Goal: Task Accomplishment & Management: Use online tool/utility

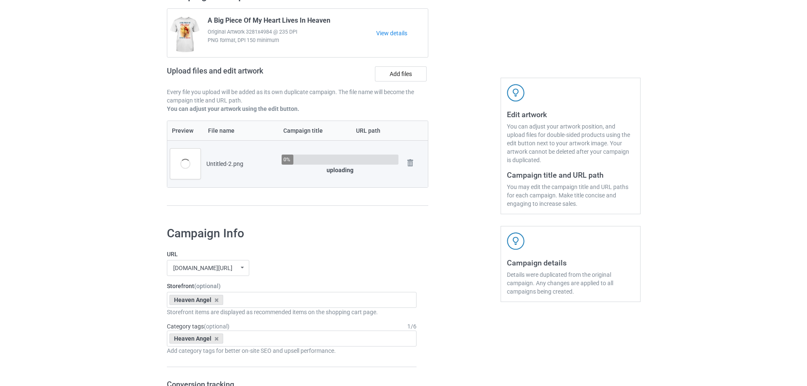
scroll to position [84, 0]
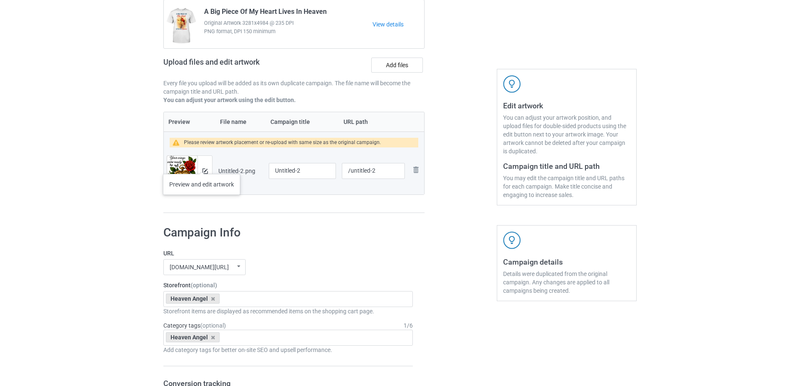
click at [202, 166] on div at bounding box center [204, 171] width 15 height 30
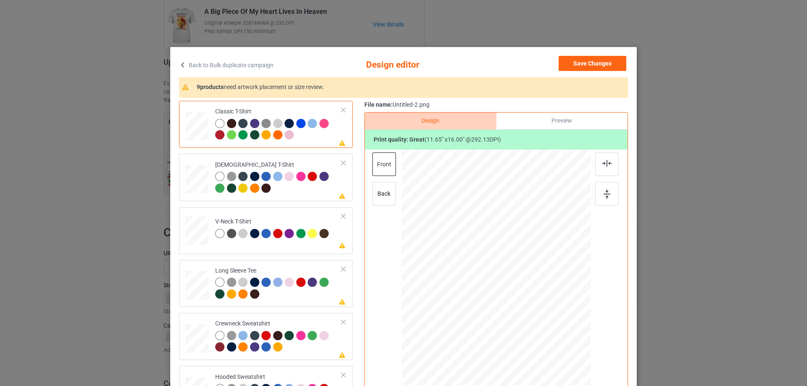
click at [364, 229] on div "Design Preview Print quality: great ( 11.65 " x 16.00 " @ 292.13 DPI) front back" at bounding box center [495, 268] width 263 height 313
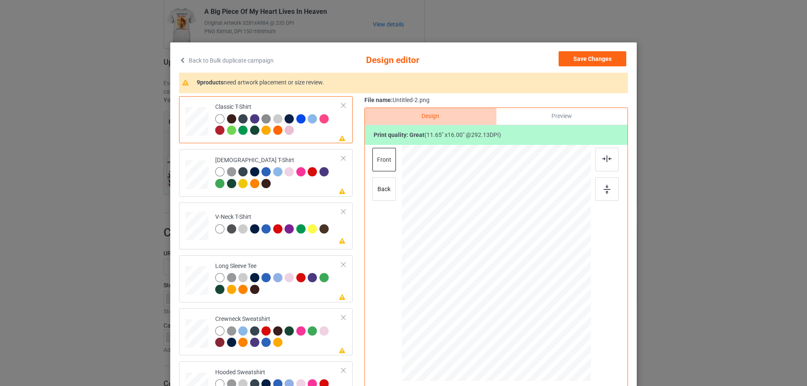
scroll to position [0, 0]
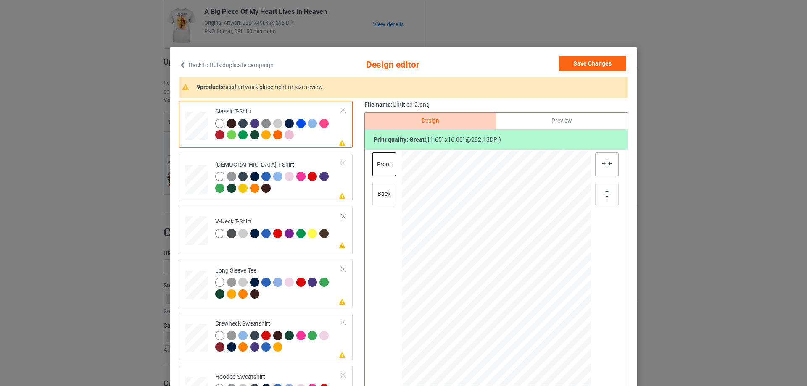
click at [607, 167] on img at bounding box center [606, 163] width 9 height 7
click at [300, 192] on div at bounding box center [278, 183] width 126 height 23
click at [605, 168] on div at bounding box center [607, 165] width 24 height 24
click at [302, 210] on td "Please review artwork placement V-Neck T-Shirt" at bounding box center [278, 228] width 136 height 37
click at [609, 160] on div at bounding box center [607, 165] width 24 height 24
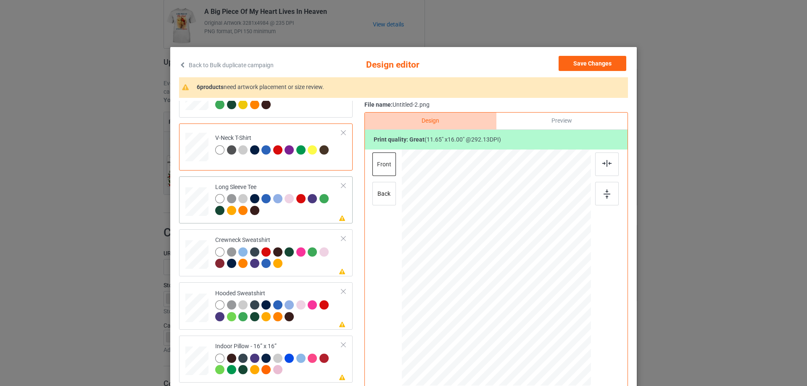
scroll to position [84, 0]
click at [295, 182] on td "Please review artwork placement Long Sleeve Tee" at bounding box center [278, 199] width 136 height 40
drag, startPoint x: 590, startPoint y: 163, endPoint x: 597, endPoint y: 163, distance: 6.7
click at [590, 163] on div at bounding box center [496, 269] width 218 height 239
click at [598, 163] on div at bounding box center [607, 165] width 24 height 24
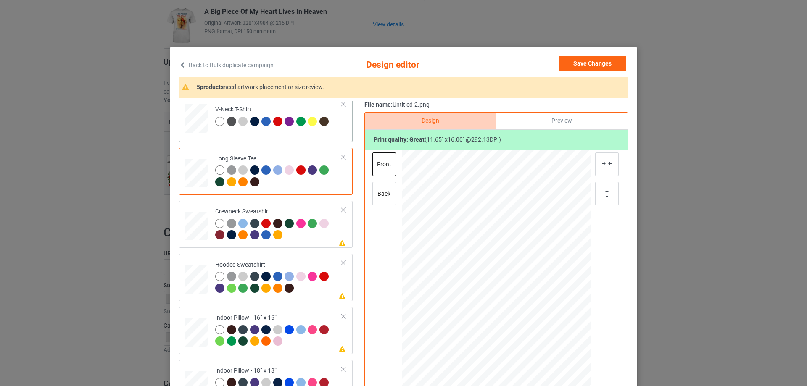
scroll to position [144, 0]
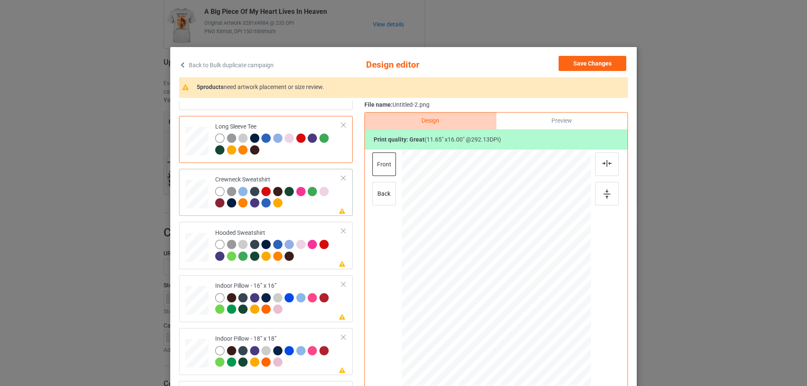
click at [309, 205] on div at bounding box center [278, 198] width 126 height 23
click at [602, 164] on img at bounding box center [606, 163] width 9 height 7
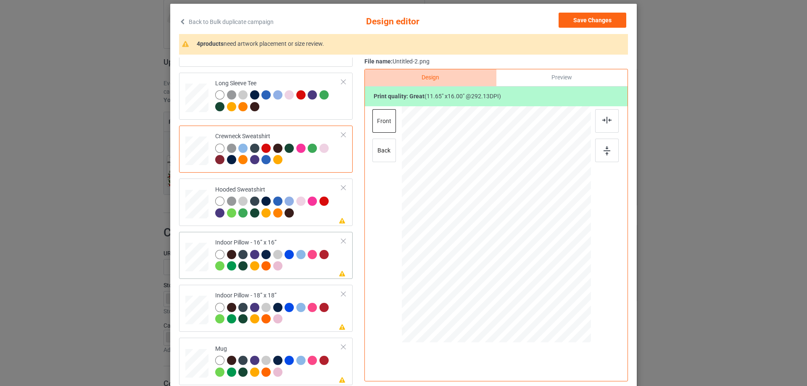
scroll to position [84, 0]
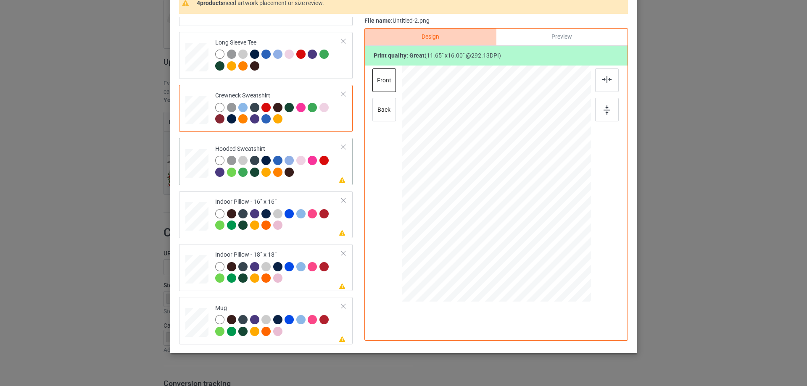
click at [317, 181] on td "Please review artwork placement Hooded Sweatshirt" at bounding box center [278, 161] width 136 height 40
click at [605, 86] on div at bounding box center [607, 80] width 24 height 24
click at [294, 198] on div "Indoor Pillow - 16” x 16”" at bounding box center [278, 214] width 126 height 32
drag, startPoint x: 550, startPoint y: 261, endPoint x: 543, endPoint y: 249, distance: 13.8
click at [543, 249] on div at bounding box center [544, 250] width 7 height 7
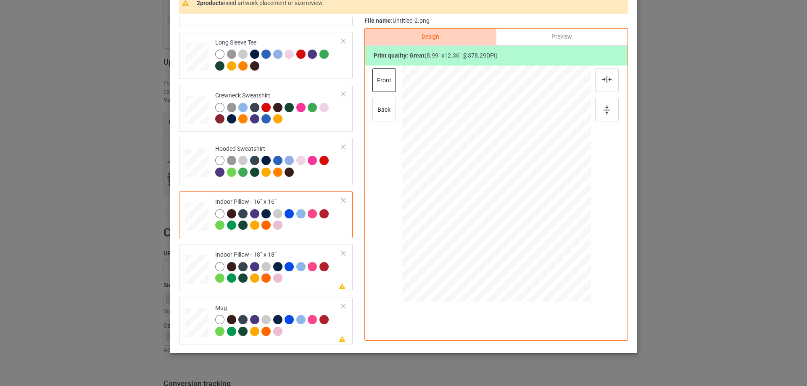
click at [547, 34] on div "Preview" at bounding box center [561, 37] width 131 height 17
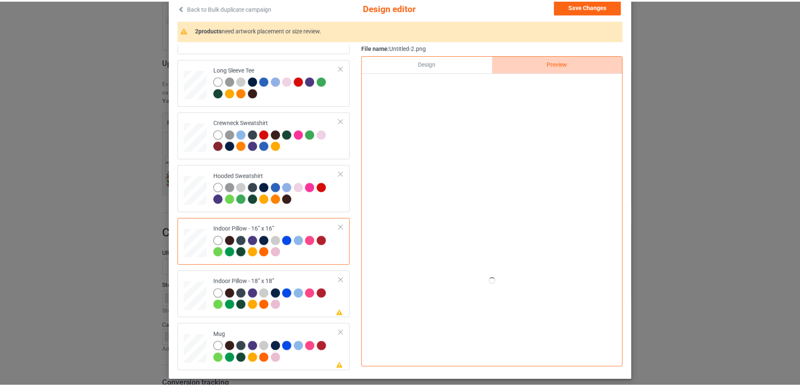
scroll to position [42, 0]
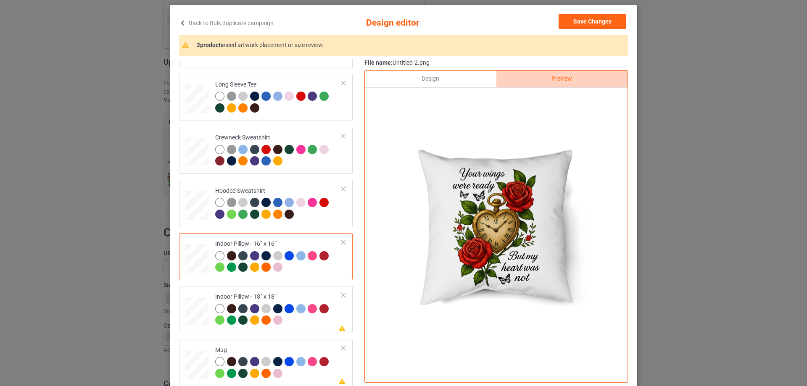
click at [459, 77] on div "Design" at bounding box center [430, 79] width 131 height 17
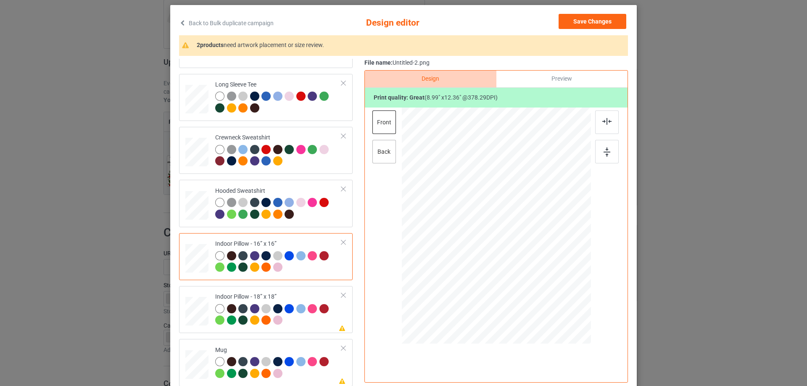
click at [381, 150] on div "back" at bounding box center [384, 152] width 24 height 24
drag, startPoint x: 550, startPoint y: 304, endPoint x: 542, endPoint y: 292, distance: 14.8
click at [542, 292] on div at bounding box center [543, 291] width 7 height 7
click at [251, 290] on td "Please review artwork placement Indoor Pillow - 18” x 18”" at bounding box center [278, 309] width 136 height 40
drag, startPoint x: 544, startPoint y: 298, endPoint x: 542, endPoint y: 293, distance: 5.5
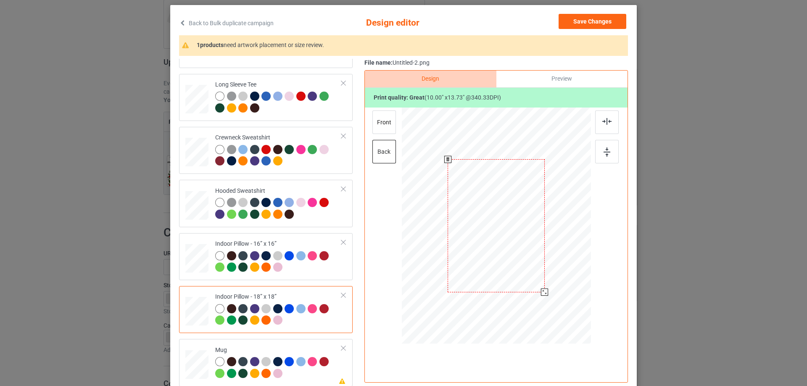
click at [542, 293] on div at bounding box center [544, 292] width 7 height 7
click at [382, 127] on div "front" at bounding box center [384, 122] width 24 height 24
drag, startPoint x: 551, startPoint y: 303, endPoint x: 544, endPoint y: 291, distance: 13.8
click at [544, 291] on div at bounding box center [544, 292] width 7 height 7
click at [247, 344] on td "Please review artwork placement Mug" at bounding box center [278, 362] width 136 height 40
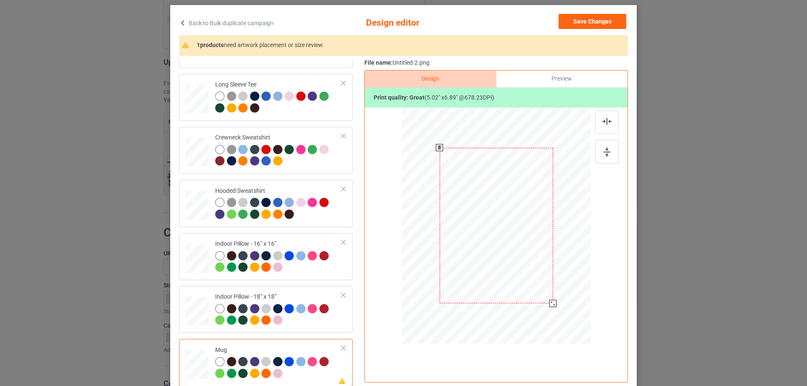
click at [546, 300] on div at bounding box center [496, 227] width 189 height 239
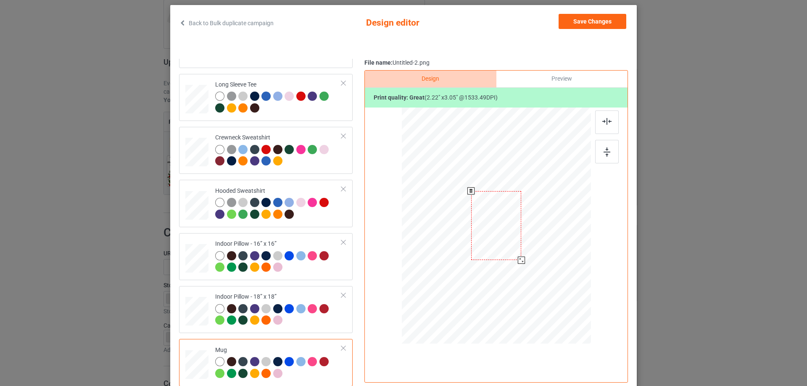
drag, startPoint x: 542, startPoint y: 295, endPoint x: 522, endPoint y: 258, distance: 42.5
click at [522, 258] on div at bounding box center [496, 225] width 189 height 79
click at [548, 248] on div at bounding box center [548, 225] width 50 height 69
click at [596, 150] on div at bounding box center [607, 152] width 24 height 24
click at [549, 67] on div "File name: Untitled-2.png" at bounding box center [495, 63] width 263 height 8
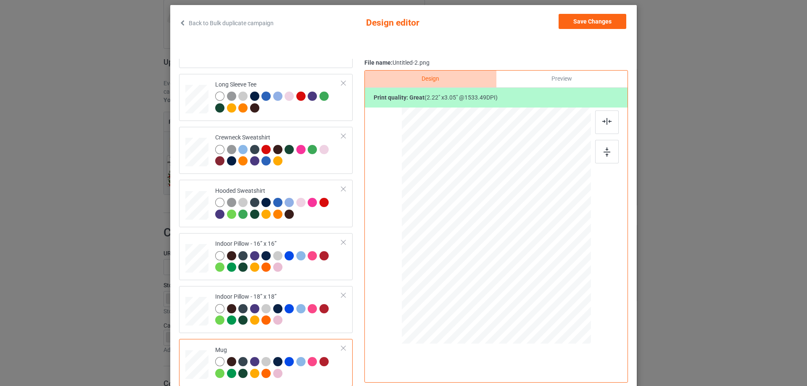
click at [546, 82] on div "Preview" at bounding box center [561, 79] width 131 height 17
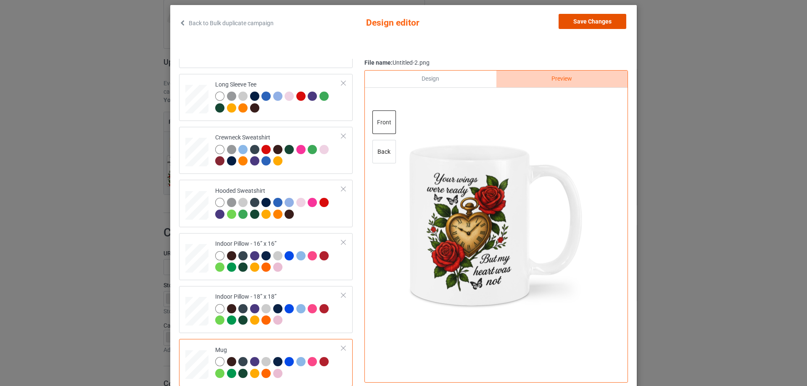
click at [577, 24] on button "Save Changes" at bounding box center [592, 21] width 68 height 15
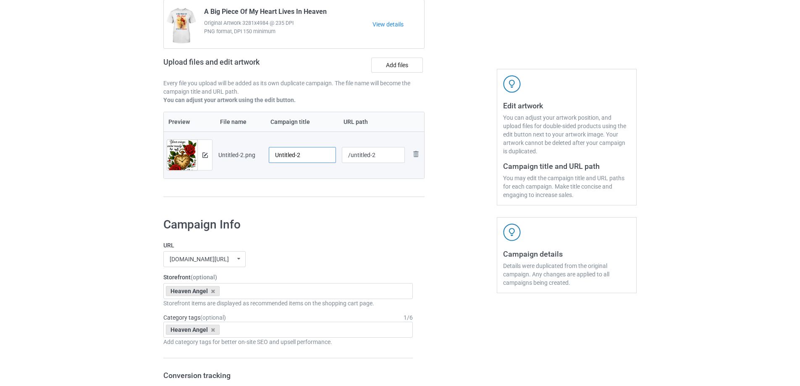
click at [328, 159] on input "Untitled-2" at bounding box center [302, 155] width 67 height 16
paste input "Your Wings Were Ready But My Heart Was Not"
type input "Your Wings Were Ready But My Heart Was Not"
click at [313, 188] on div "Preview File name Campaign title URL path Preview and edit artwork Untitled-2.p…" at bounding box center [293, 155] width 261 height 86
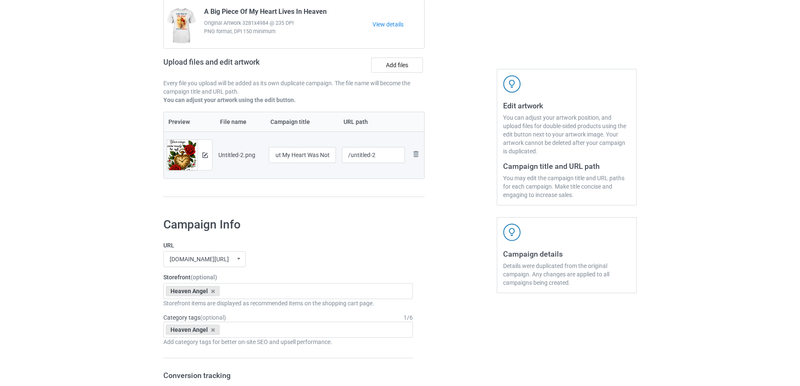
scroll to position [0, 0]
drag, startPoint x: 350, startPoint y: 155, endPoint x: 394, endPoint y: 154, distance: 44.1
click at [394, 154] on input "/untitled-2" at bounding box center [373, 155] width 63 height 16
type input "/yww8"
click at [397, 188] on div "Preview File name Campaign title URL path Preview and edit artwork Untitled-2.p…" at bounding box center [293, 155] width 261 height 86
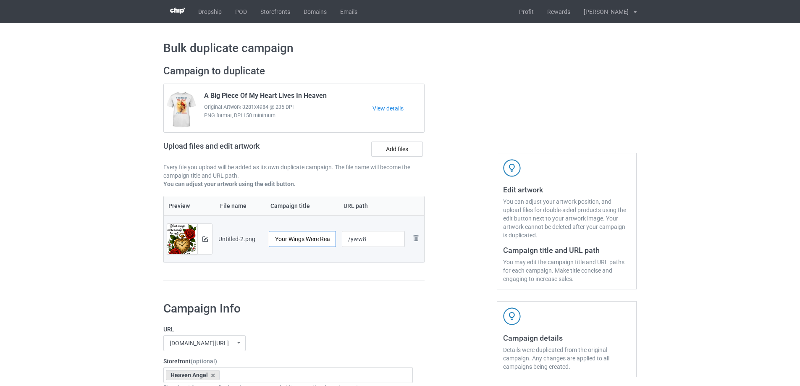
scroll to position [0, 67]
drag, startPoint x: 295, startPoint y: 239, endPoint x: 381, endPoint y: 238, distance: 85.7
click at [381, 238] on tr "Preview and edit artwork Untitled-2.png Your Wings Were Ready But My Heart Was …" at bounding box center [294, 239] width 260 height 47
click at [352, 262] on td "/yww8" at bounding box center [373, 239] width 69 height 47
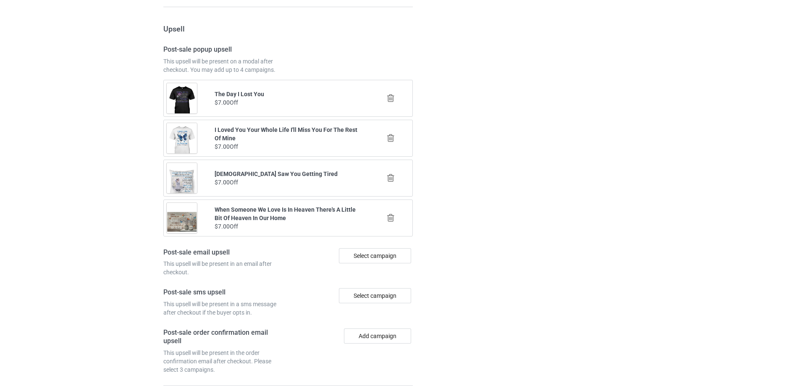
scroll to position [978, 0]
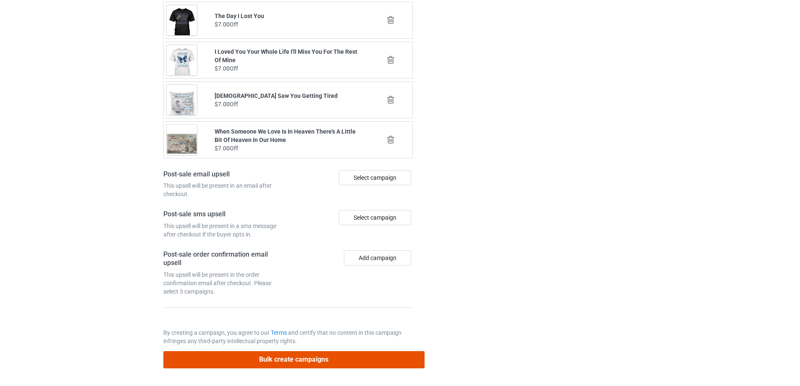
click at [330, 361] on button "Bulk create campaigns" at bounding box center [293, 359] width 261 height 17
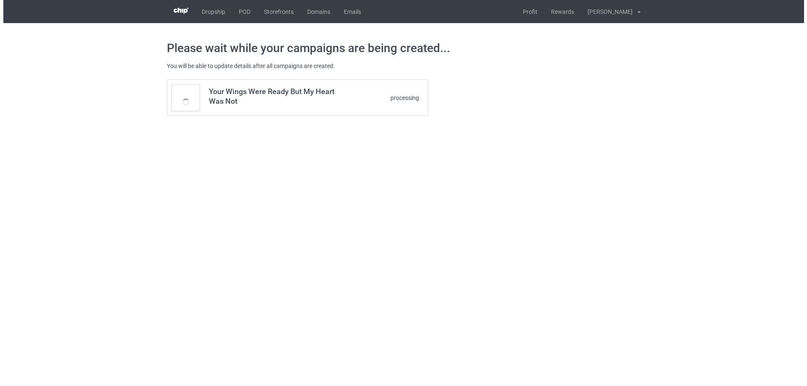
scroll to position [0, 0]
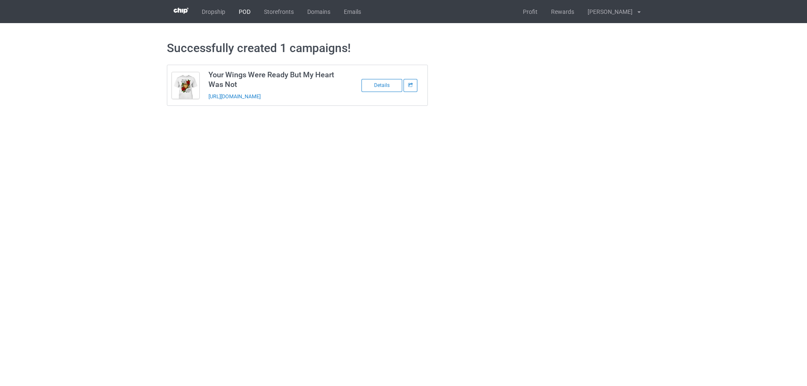
click at [245, 20] on link "POD" at bounding box center [244, 11] width 25 height 23
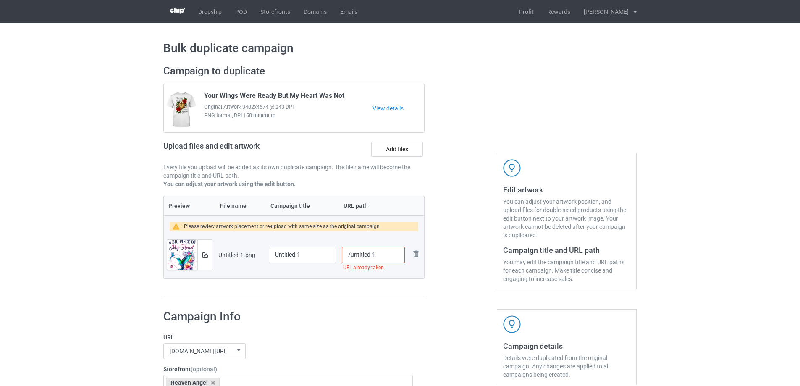
click at [213, 264] on td "Preview and edit artwork" at bounding box center [190, 254] width 52 height 47
click at [209, 263] on div at bounding box center [204, 255] width 15 height 30
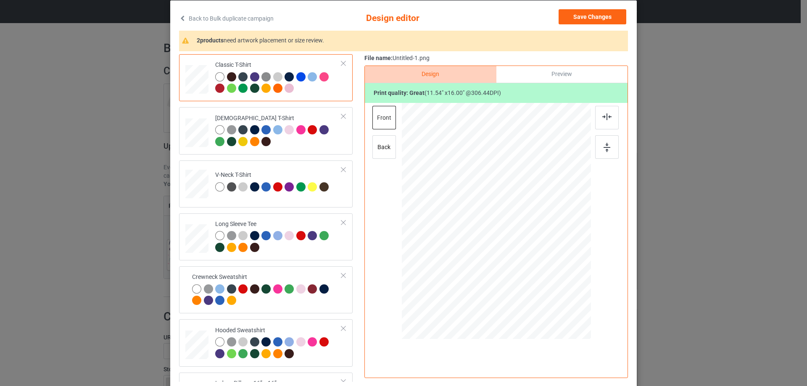
scroll to position [42, 0]
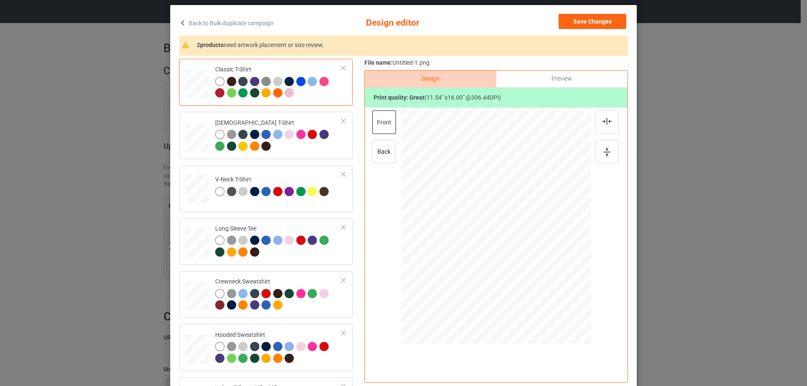
click at [359, 197] on div "Classic T-Shirt [DEMOGRAPHIC_DATA] T-Shirt V-Neck T-Shirt Long Sleeve Tee Crewn…" at bounding box center [403, 223] width 449 height 328
click at [588, 257] on div at bounding box center [496, 227] width 218 height 239
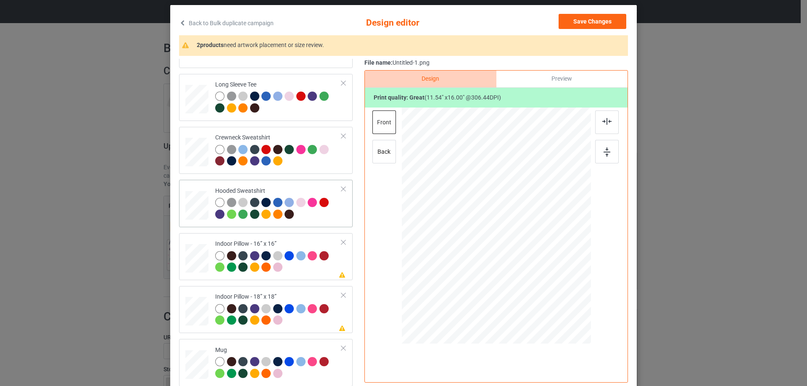
scroll to position [99, 0]
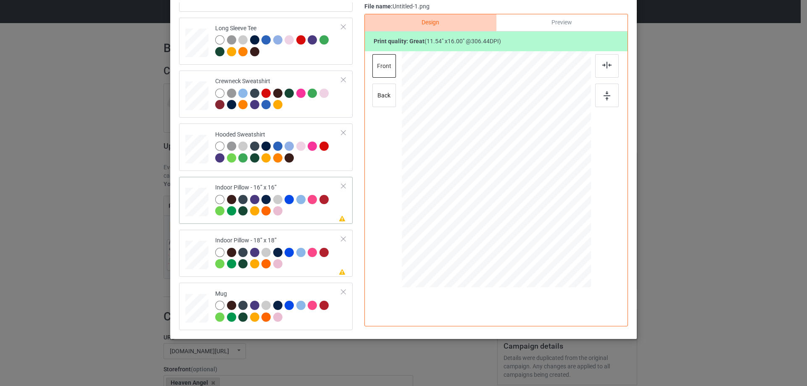
click at [187, 197] on div at bounding box center [196, 202] width 23 height 23
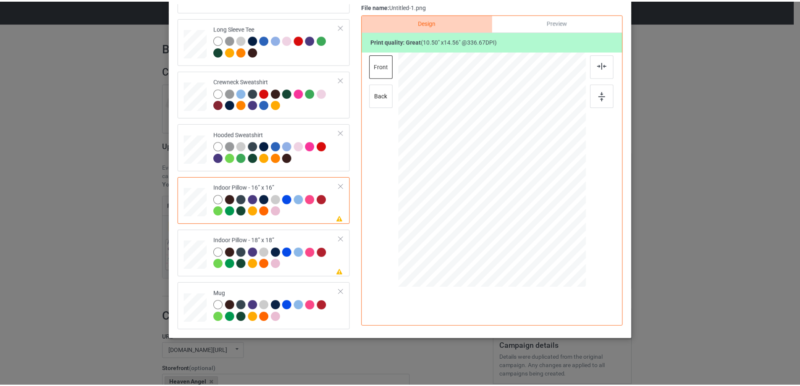
scroll to position [57, 0]
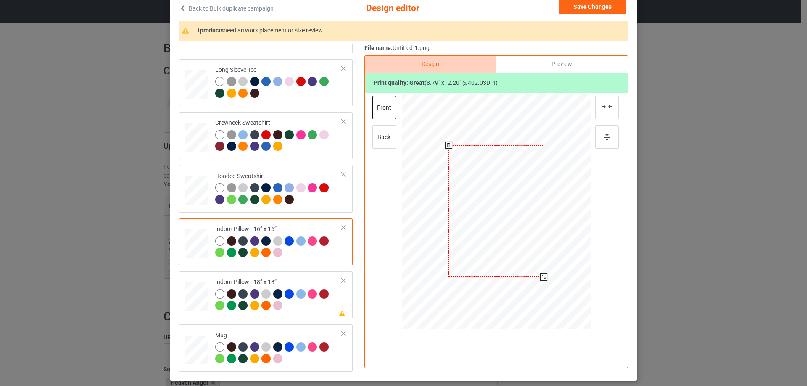
click at [542, 275] on div at bounding box center [543, 276] width 7 height 7
click at [557, 64] on div "Preview" at bounding box center [561, 64] width 131 height 17
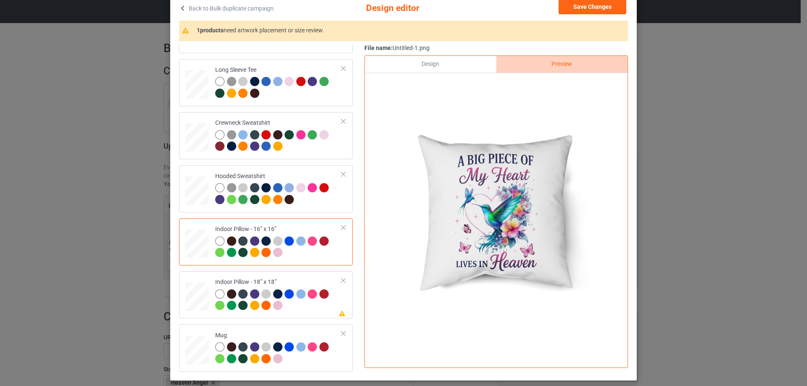
click at [452, 68] on div "Design" at bounding box center [430, 64] width 131 height 17
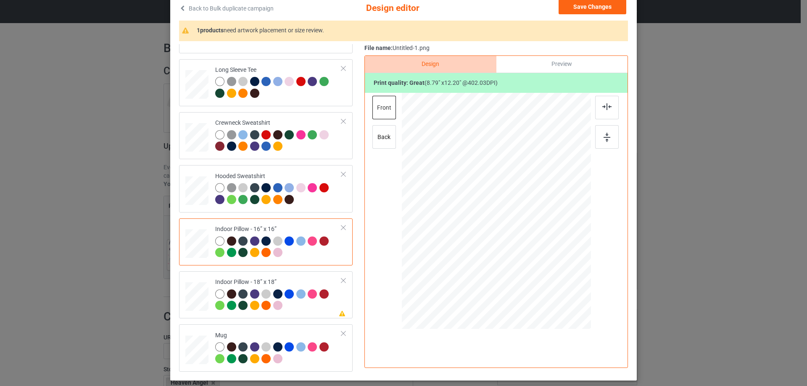
click at [384, 151] on div "front back" at bounding box center [384, 125] width 25 height 59
click at [387, 143] on div "back" at bounding box center [384, 137] width 24 height 24
drag, startPoint x: 548, startPoint y: 289, endPoint x: 539, endPoint y: 278, distance: 14.0
click at [541, 278] on div at bounding box center [544, 277] width 7 height 7
click at [231, 280] on div "Indoor Pillow - 18” x 18”" at bounding box center [278, 294] width 126 height 32
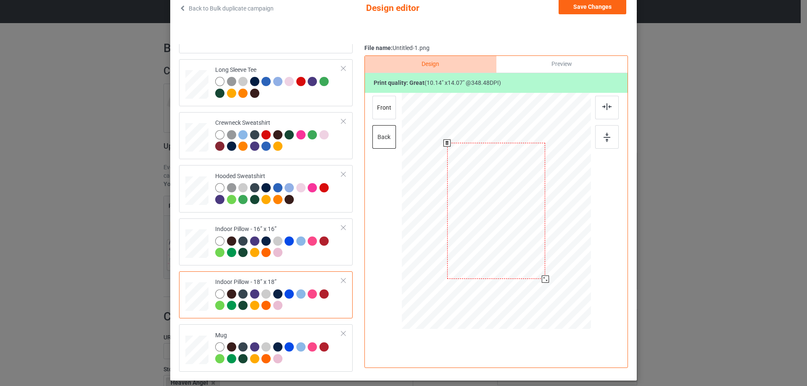
drag, startPoint x: 547, startPoint y: 290, endPoint x: 538, endPoint y: 281, distance: 13.1
click at [538, 281] on div at bounding box center [496, 211] width 189 height 188
click at [385, 113] on div "front" at bounding box center [384, 108] width 24 height 24
drag, startPoint x: 548, startPoint y: 289, endPoint x: 541, endPoint y: 278, distance: 12.7
click at [542, 278] on div at bounding box center [545, 279] width 7 height 7
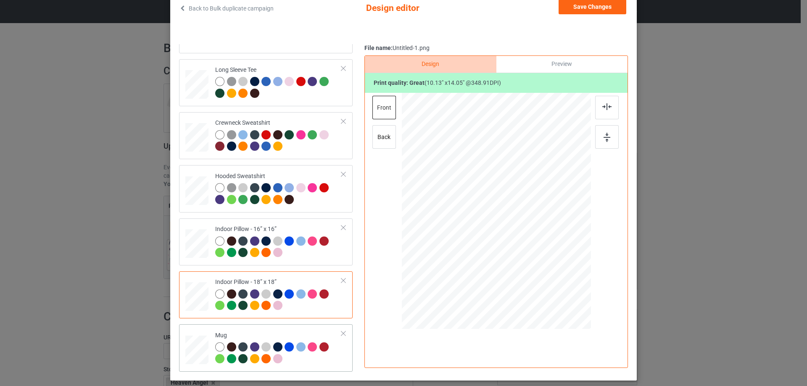
click at [269, 327] on div "Mug" at bounding box center [266, 347] width 174 height 47
click at [585, 12] on button "Save Changes" at bounding box center [592, 6] width 68 height 15
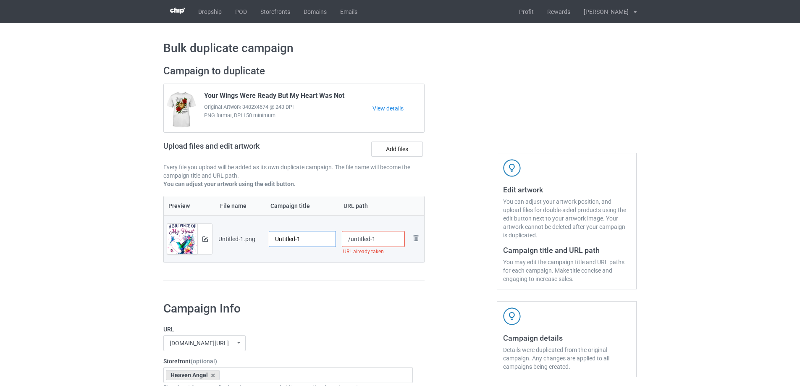
click at [293, 236] on input "Untitled-1" at bounding box center [302, 239] width 67 height 16
paste input "A Big Piece Of My Heart Lives In Heaven"
type input "A Big Piece Of My Heart Lives In Heaven"
click at [325, 223] on td "A Big Piece Of My Heart Lives In Heaven" at bounding box center [302, 239] width 73 height 47
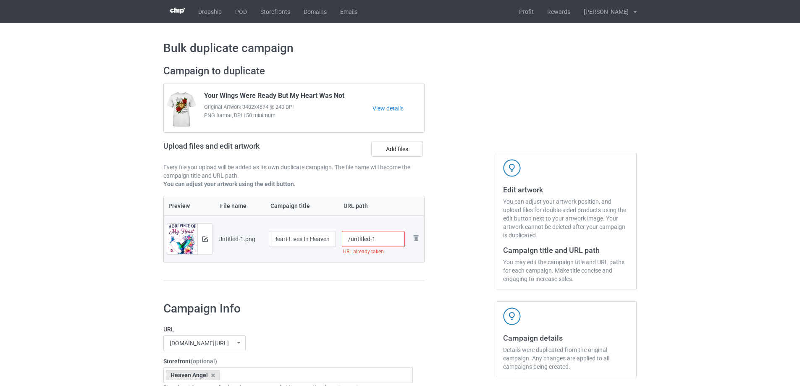
scroll to position [0, 0]
drag, startPoint x: 350, startPoint y: 242, endPoint x: 404, endPoint y: 237, distance: 54.4
click at [404, 237] on input "/untitled-1" at bounding box center [373, 239] width 63 height 16
type input "/abp40"
click at [469, 215] on div at bounding box center [461, 177] width 60 height 237
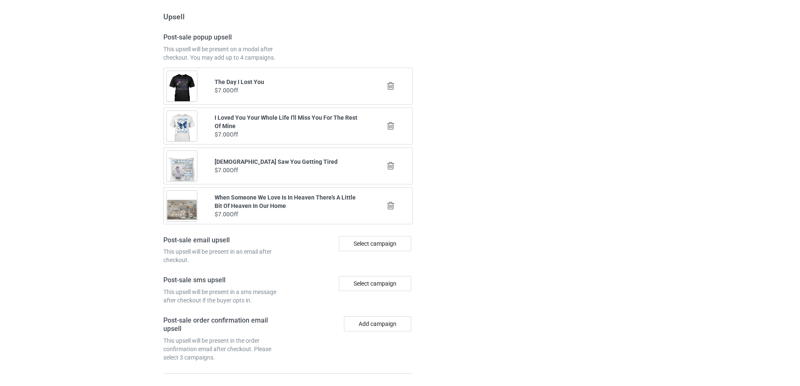
scroll to position [978, 0]
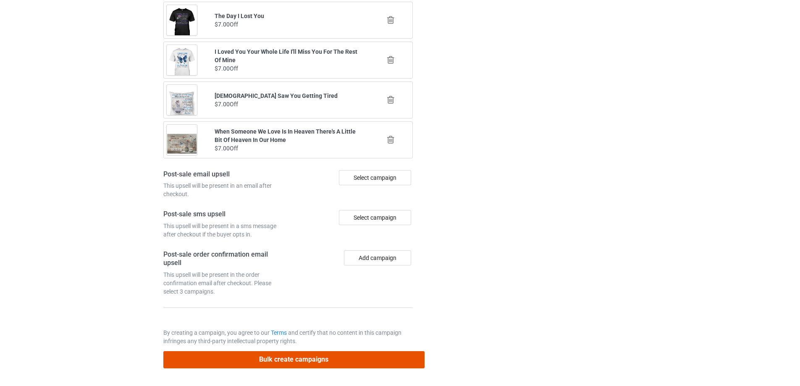
click at [320, 363] on button "Bulk create campaigns" at bounding box center [293, 359] width 261 height 17
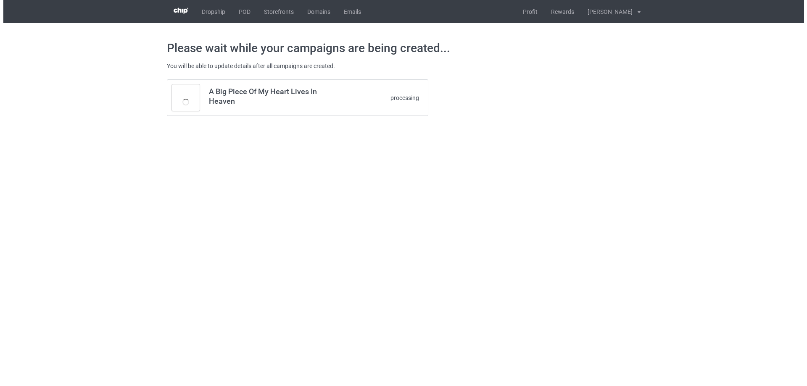
scroll to position [0, 0]
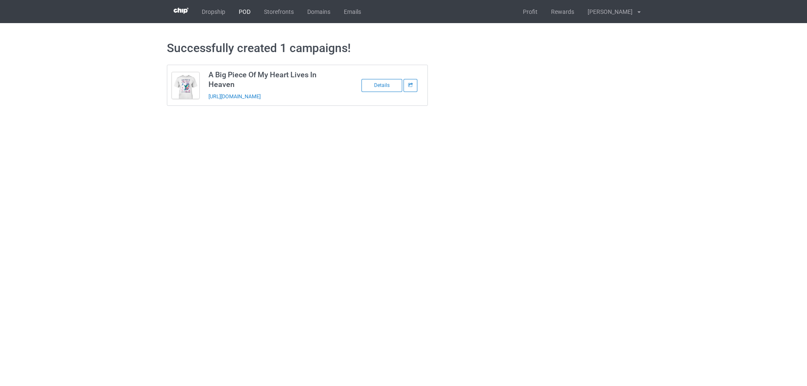
click at [244, 13] on link "POD" at bounding box center [244, 11] width 25 height 23
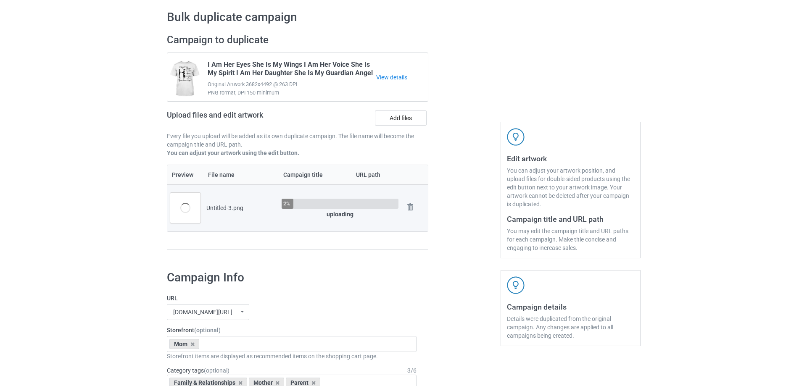
scroll to position [84, 0]
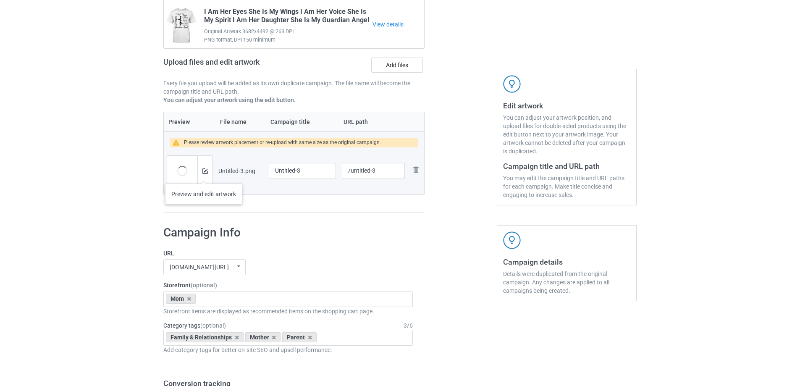
click at [204, 175] on div at bounding box center [204, 171] width 15 height 30
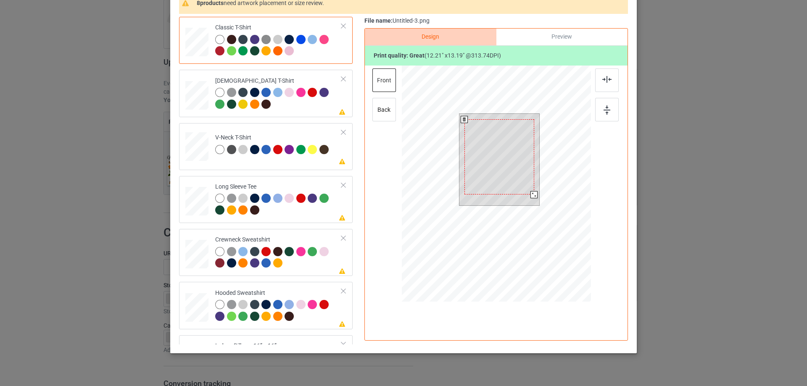
drag, startPoint x: 534, startPoint y: 198, endPoint x: 529, endPoint y: 193, distance: 7.1
click at [530, 193] on div at bounding box center [533, 194] width 7 height 7
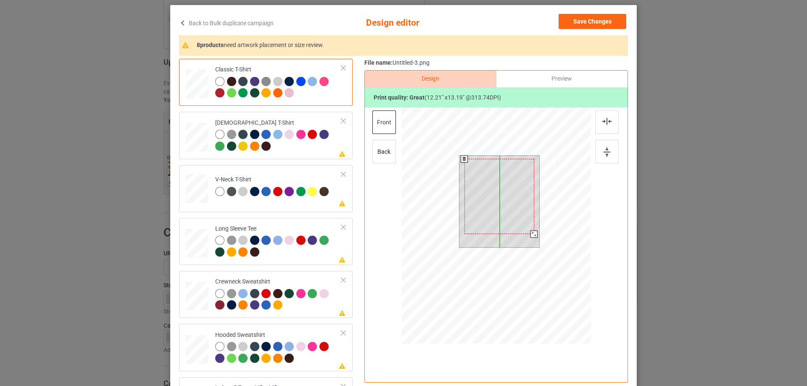
click at [520, 211] on div at bounding box center [499, 196] width 70 height 75
click at [534, 237] on div at bounding box center [534, 234] width 7 height 7
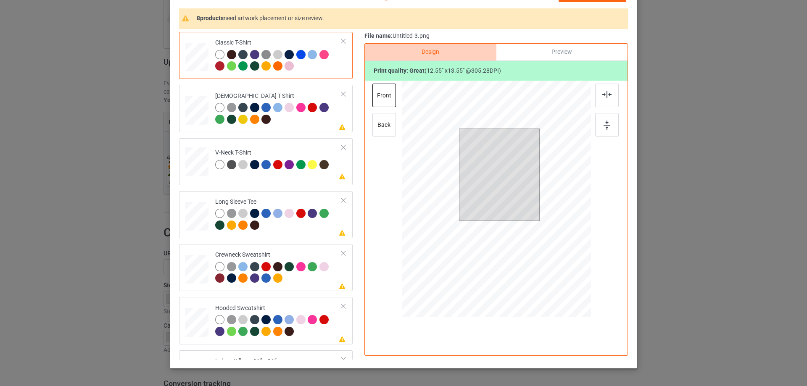
scroll to position [84, 0]
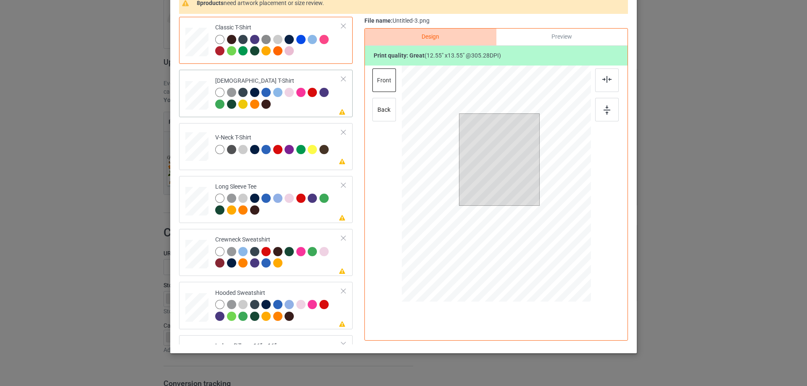
click at [295, 110] on div at bounding box center [278, 99] width 126 height 23
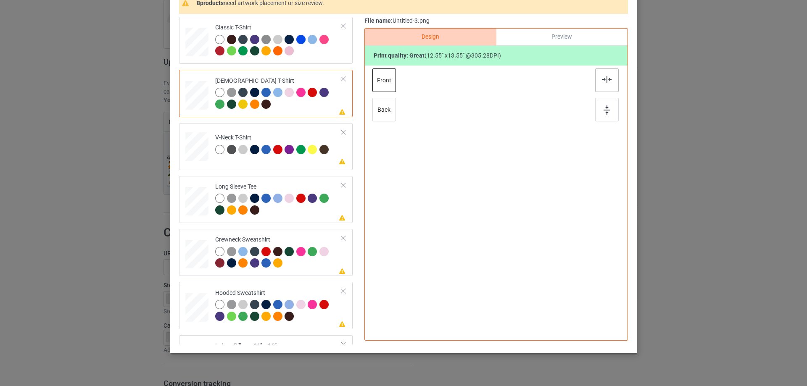
click at [603, 83] on div at bounding box center [607, 80] width 24 height 24
click at [271, 131] on td "Please review artwork placement V-Neck T-Shirt" at bounding box center [278, 144] width 136 height 37
click at [605, 84] on div at bounding box center [607, 80] width 24 height 24
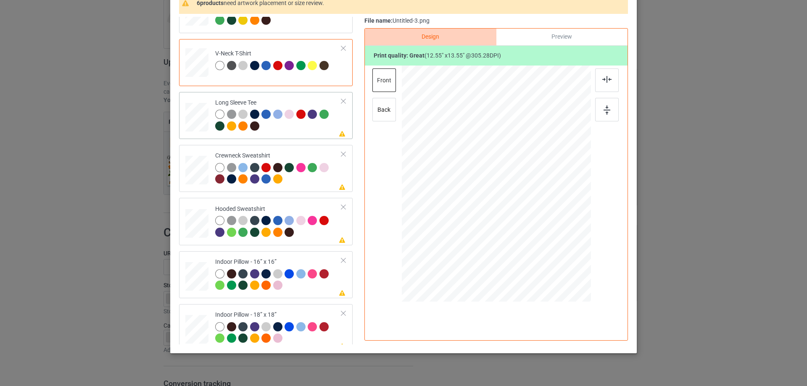
click at [297, 139] on div "Please review artwork placement Long Sleeve Tee" at bounding box center [266, 115] width 174 height 47
click at [618, 73] on div "Design Preview Print quality: great ( 12.55 " x 13.55 " @ 305.28 DPI) front back" at bounding box center [495, 184] width 263 height 313
click at [610, 78] on div at bounding box center [607, 80] width 24 height 24
click at [323, 180] on div at bounding box center [278, 174] width 126 height 23
click at [605, 82] on img at bounding box center [606, 79] width 9 height 7
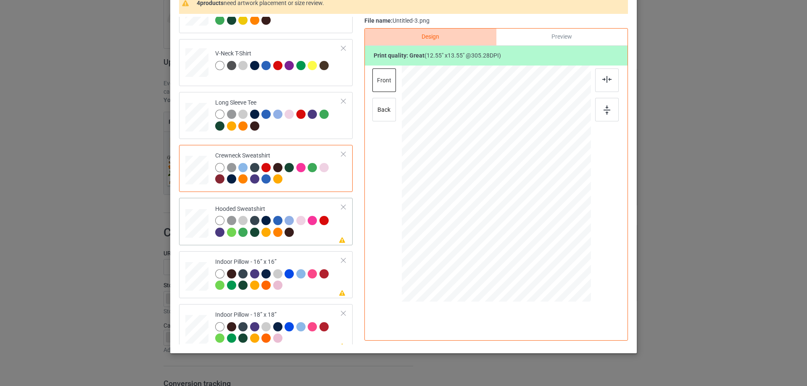
click at [282, 211] on div "Hooded Sweatshirt" at bounding box center [278, 221] width 126 height 32
click at [607, 76] on img at bounding box center [606, 79] width 9 height 7
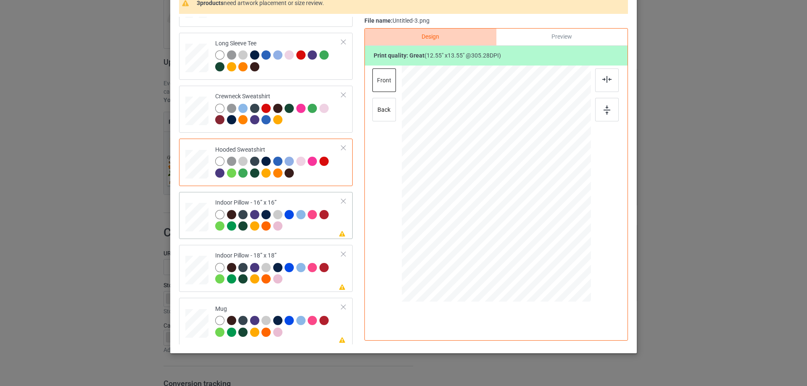
scroll to position [144, 0]
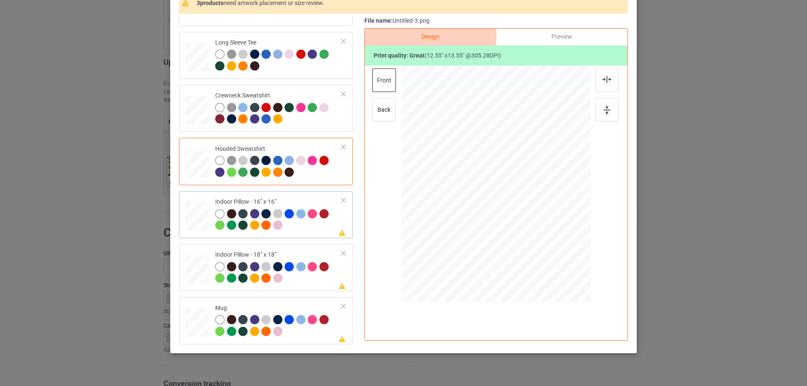
click at [297, 198] on div "Indoor Pillow - 16” x 16”" at bounding box center [278, 214] width 126 height 32
click at [554, 247] on div at bounding box center [556, 248] width 7 height 7
click at [514, 41] on div "Preview" at bounding box center [561, 37] width 131 height 17
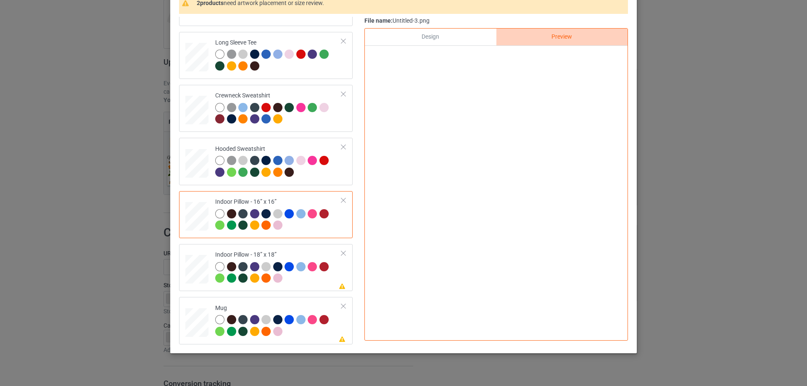
click at [439, 40] on div "Design" at bounding box center [430, 37] width 131 height 17
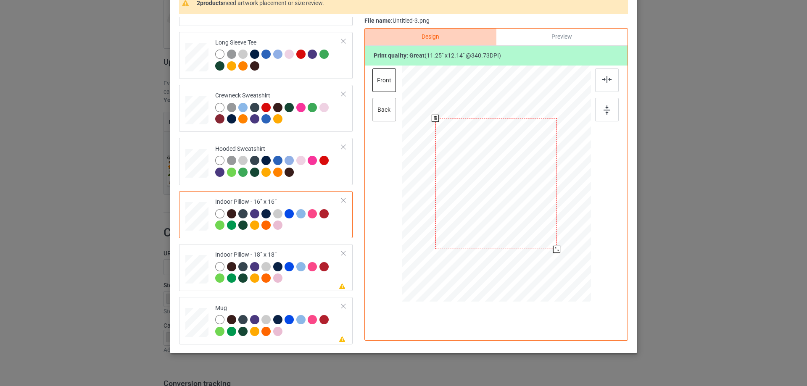
click at [389, 112] on div "back" at bounding box center [384, 110] width 24 height 24
click at [554, 251] on div at bounding box center [556, 249] width 7 height 7
click at [276, 257] on div "Indoor Pillow - 18” x 18”" at bounding box center [278, 267] width 126 height 32
drag, startPoint x: 547, startPoint y: 245, endPoint x: 552, endPoint y: 249, distance: 6.6
click at [553, 249] on div at bounding box center [556, 249] width 7 height 7
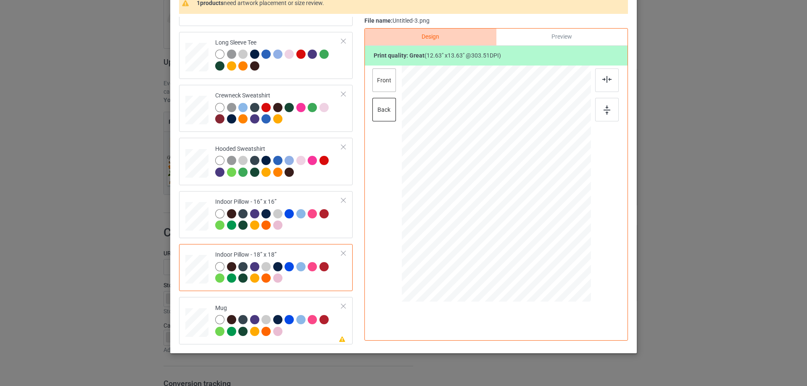
click at [380, 81] on div "front" at bounding box center [384, 80] width 24 height 24
drag, startPoint x: 549, startPoint y: 243, endPoint x: 554, endPoint y: 249, distance: 7.2
click at [554, 249] on div at bounding box center [557, 250] width 7 height 7
click at [268, 300] on div "Please review artwork placement Mug" at bounding box center [266, 320] width 174 height 47
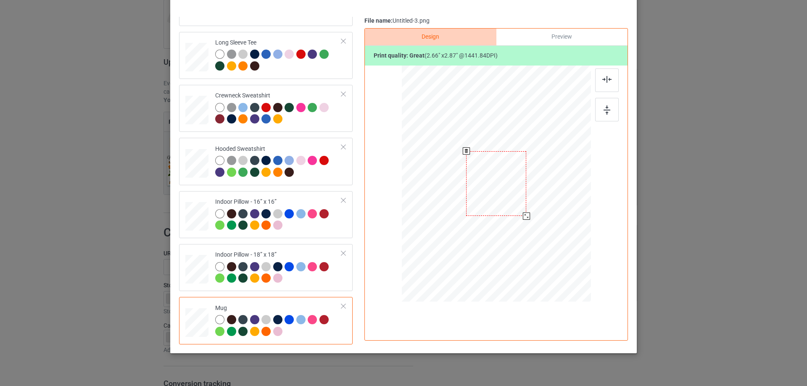
drag, startPoint x: 549, startPoint y: 245, endPoint x: 526, endPoint y: 213, distance: 39.1
click at [526, 213] on div at bounding box center [526, 216] width 7 height 7
drag, startPoint x: 548, startPoint y: 203, endPoint x: 562, endPoint y: 204, distance: 13.9
click at [562, 204] on div at bounding box center [548, 183] width 60 height 65
click at [598, 115] on div at bounding box center [607, 110] width 24 height 24
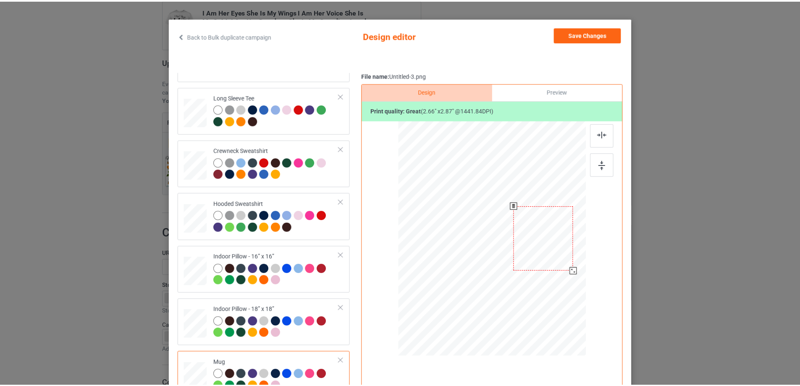
scroll to position [0, 0]
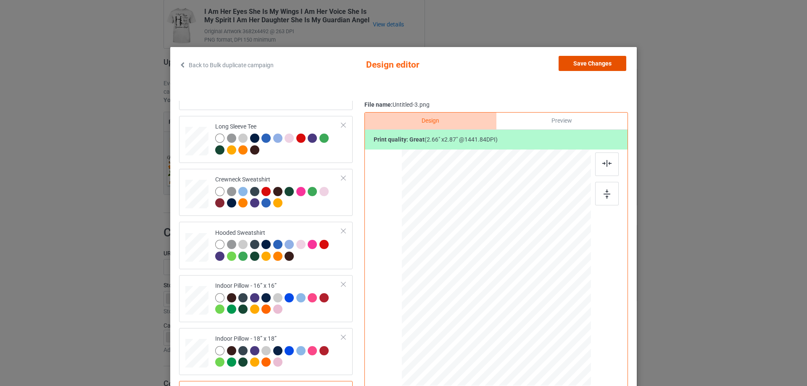
click at [580, 58] on button "Save Changes" at bounding box center [592, 63] width 68 height 15
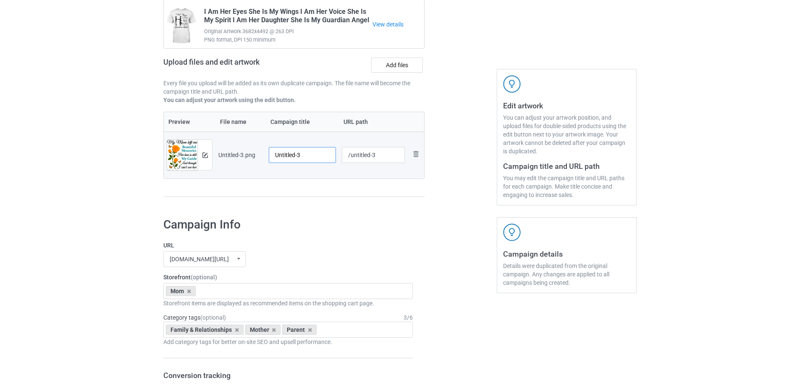
click at [286, 150] on input "Untitled-3" at bounding box center [302, 155] width 67 height 16
paste input "My Mom Left Me Beautiful Memories"
type input "My Mom Left Me Beautiful Memories"
click at [322, 195] on div "Preview File name Campaign title URL path Preview and edit artwork Untitled-3.p…" at bounding box center [293, 155] width 261 height 86
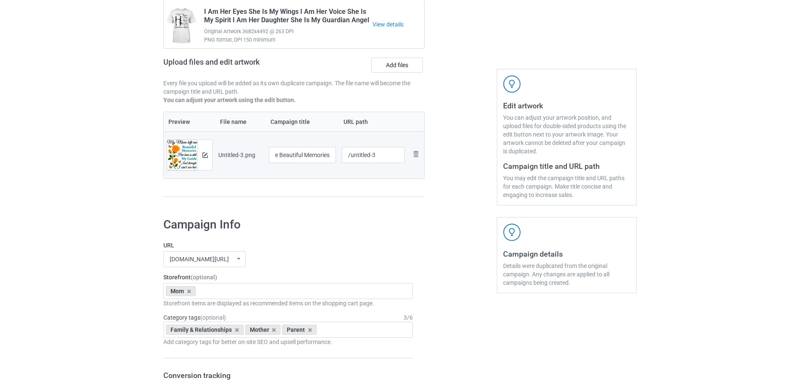
scroll to position [0, 0]
drag, startPoint x: 350, startPoint y: 156, endPoint x: 417, endPoint y: 152, distance: 66.5
click at [417, 152] on tr "Preview and edit artwork Untitled-3.png My Mom Left Me Beautiful Memories /unti…" at bounding box center [294, 154] width 260 height 47
drag, startPoint x: 366, startPoint y: 157, endPoint x: 375, endPoint y: 157, distance: 8.4
click at [375, 157] on input "/mmml3" at bounding box center [373, 155] width 63 height 16
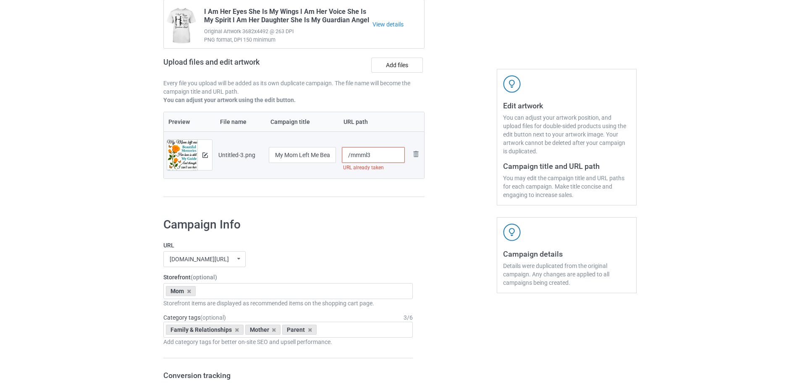
click at [372, 157] on input "/mmml3" at bounding box center [373, 155] width 63 height 16
drag, startPoint x: 368, startPoint y: 156, endPoint x: 374, endPoint y: 156, distance: 6.3
click at [374, 156] on input "/mmml3" at bounding box center [373, 155] width 63 height 16
drag, startPoint x: 366, startPoint y: 157, endPoint x: 375, endPoint y: 157, distance: 8.8
click at [375, 157] on input "/mmml5" at bounding box center [373, 155] width 63 height 16
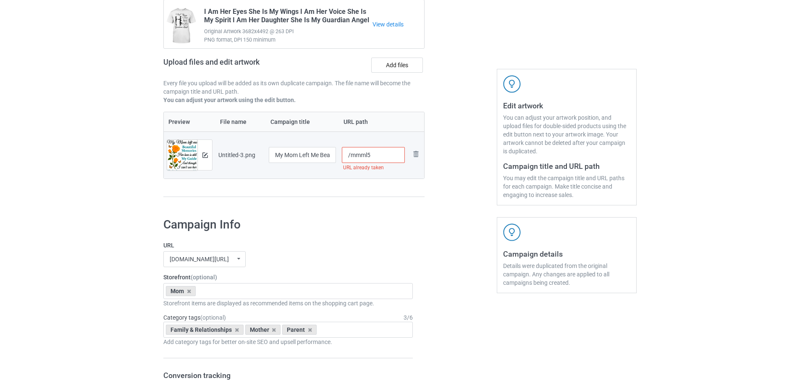
click at [375, 157] on input "/mmml5" at bounding box center [373, 155] width 63 height 16
drag, startPoint x: 367, startPoint y: 155, endPoint x: 374, endPoint y: 155, distance: 7.2
click at [374, 155] on input "/mmml5" at bounding box center [373, 155] width 63 height 16
drag, startPoint x: 366, startPoint y: 157, endPoint x: 373, endPoint y: 157, distance: 6.7
click at [373, 157] on input "/mmml6" at bounding box center [373, 155] width 63 height 16
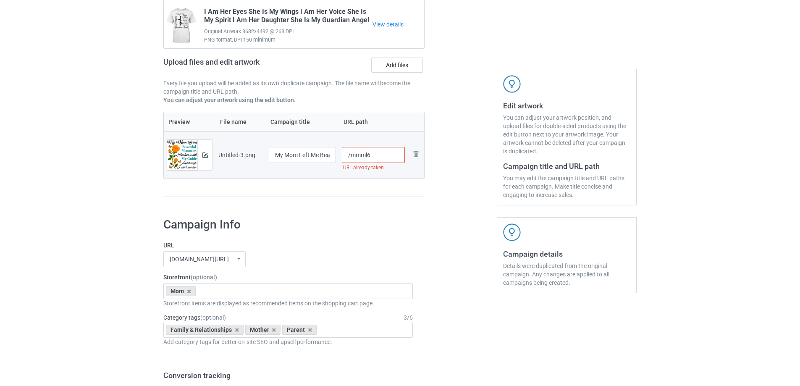
click at [372, 157] on input "/mmml6" at bounding box center [373, 155] width 63 height 16
drag, startPoint x: 368, startPoint y: 155, endPoint x: 374, endPoint y: 157, distance: 6.4
click at [374, 157] on input "/mmml6" at bounding box center [373, 155] width 63 height 16
type input "/mmml10"
click at [404, 205] on div "Campaign to duplicate I Am Her Eyes She Is My Wings I Am Her Voice She Is My Sp…" at bounding box center [294, 93] width 273 height 237
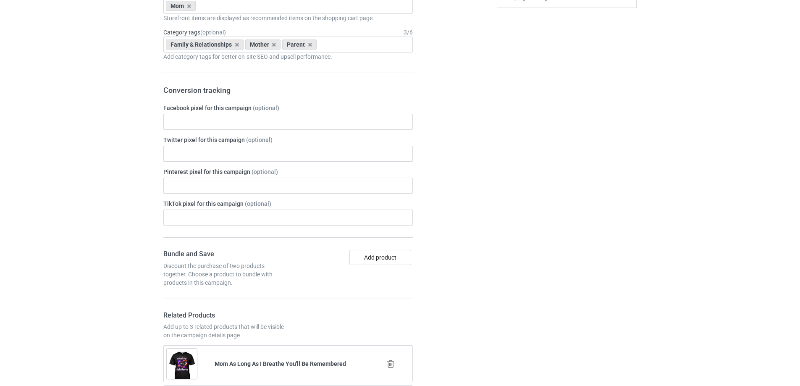
scroll to position [978, 0]
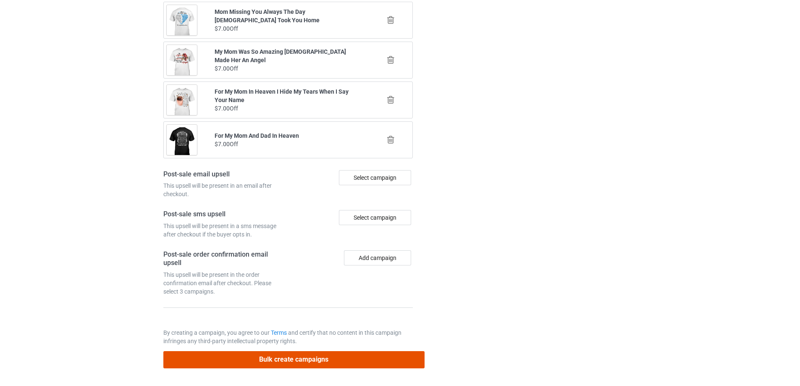
click at [331, 358] on button "Bulk create campaigns" at bounding box center [293, 359] width 261 height 17
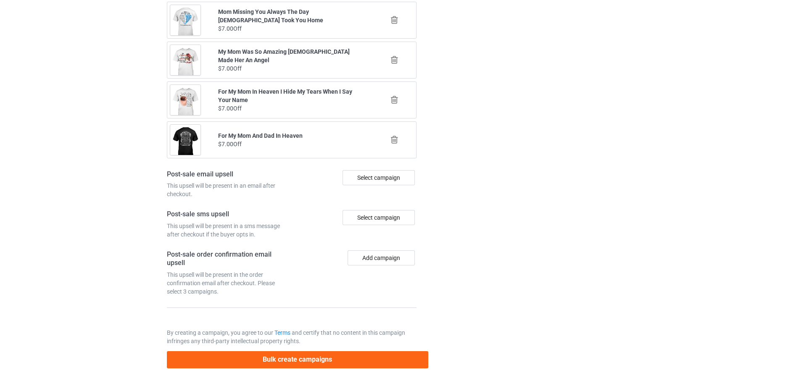
scroll to position [0, 0]
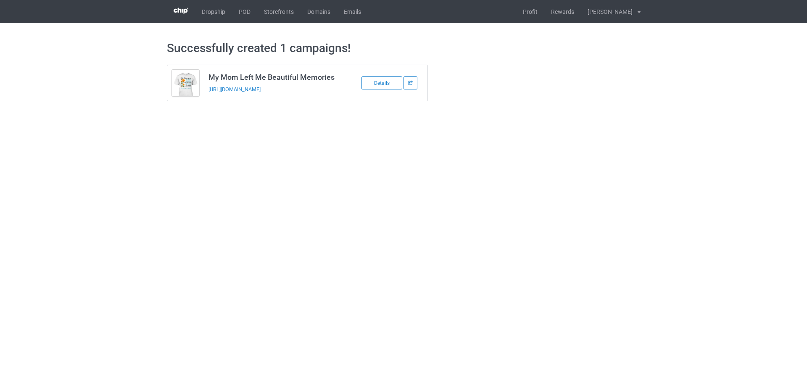
drag, startPoint x: 332, startPoint y: 96, endPoint x: 208, endPoint y: 98, distance: 124.0
click at [208, 98] on td "My Mom Left Me Beautiful Memories https://www.sendinglovetoheaven.com/mmml10" at bounding box center [275, 83] width 142 height 36
copy link "https://www.sendinglovetoheaven.com/mmml10"
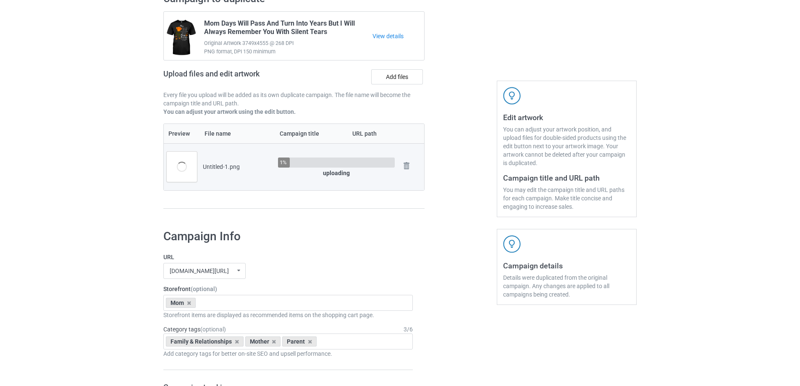
scroll to position [84, 0]
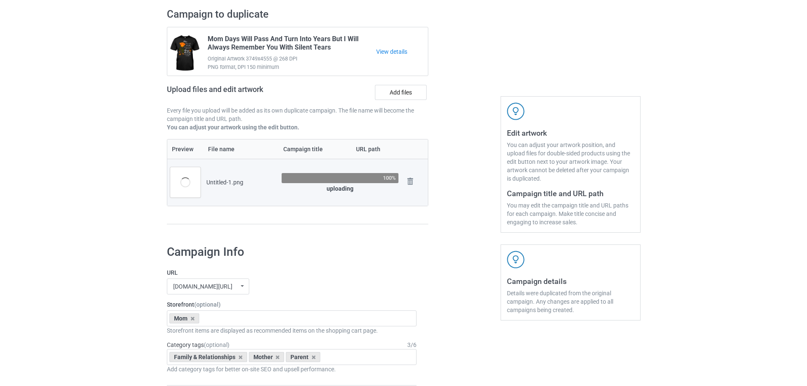
scroll to position [42, 0]
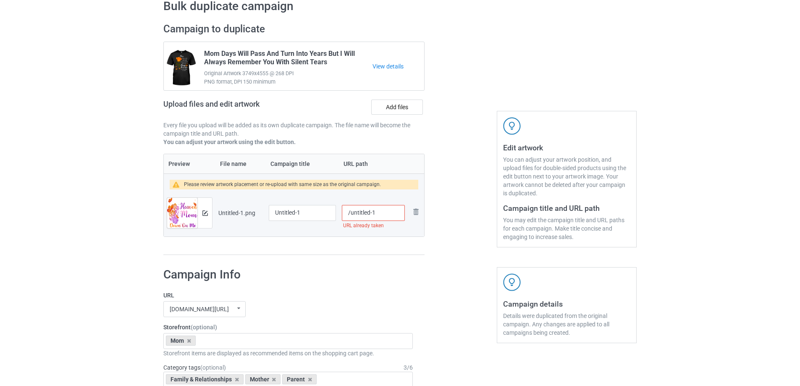
click at [227, 210] on div "Untitled-1.png" at bounding box center [240, 213] width 45 height 8
click at [238, 216] on div "Untitled-1.png" at bounding box center [240, 213] width 45 height 8
click at [207, 216] on img at bounding box center [204, 212] width 5 height 5
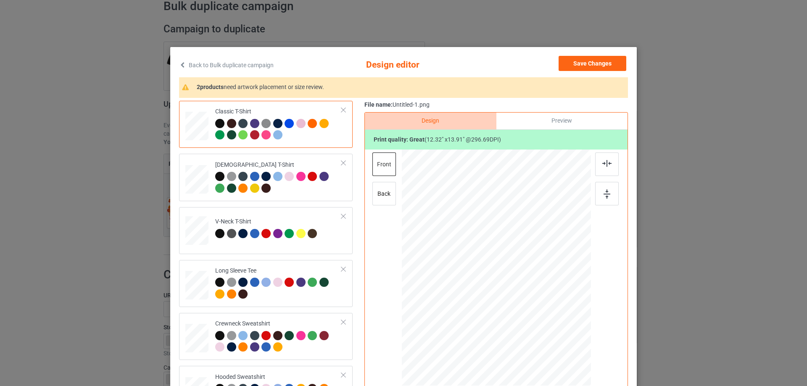
click at [364, 228] on div "Design Preview Print quality: great ( 12.32 " x 13.91 " @ 296.69 DPI) front back" at bounding box center [495, 268] width 263 height 313
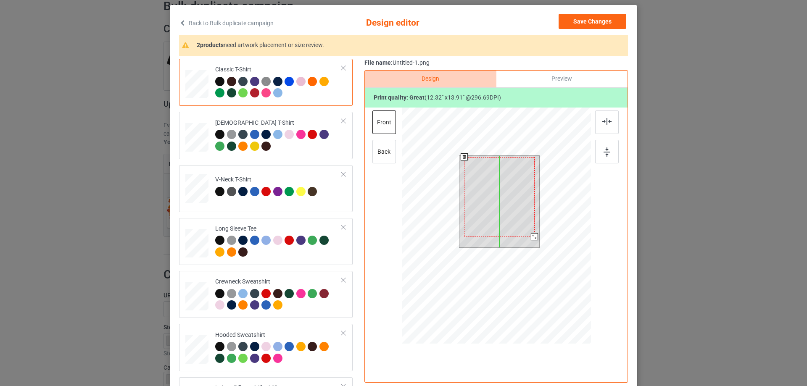
click at [515, 215] on div at bounding box center [499, 196] width 71 height 79
click at [515, 202] on div at bounding box center [499, 195] width 71 height 79
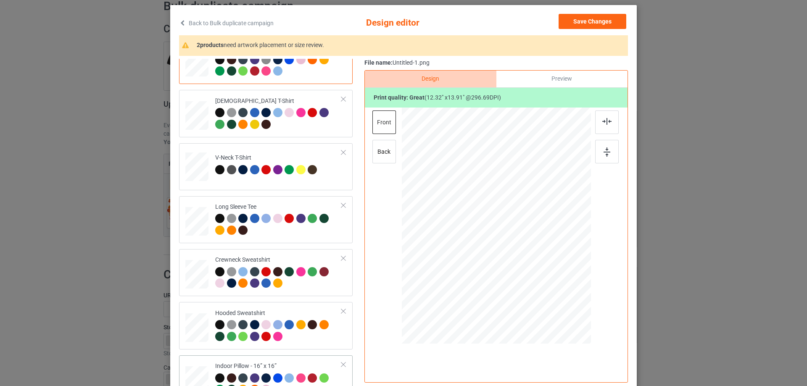
scroll to position [144, 0]
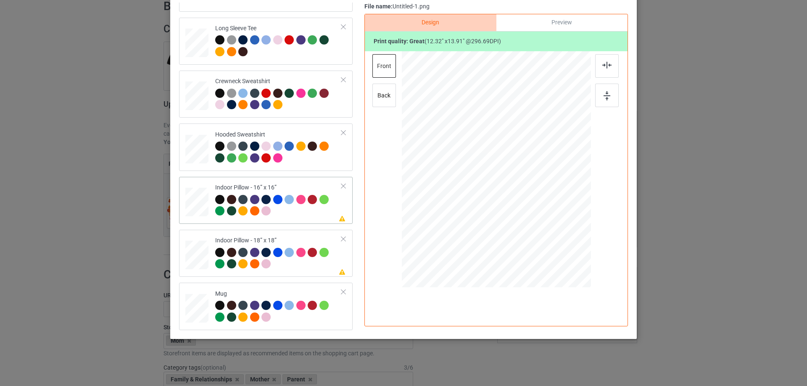
click at [194, 209] on div at bounding box center [196, 202] width 23 height 23
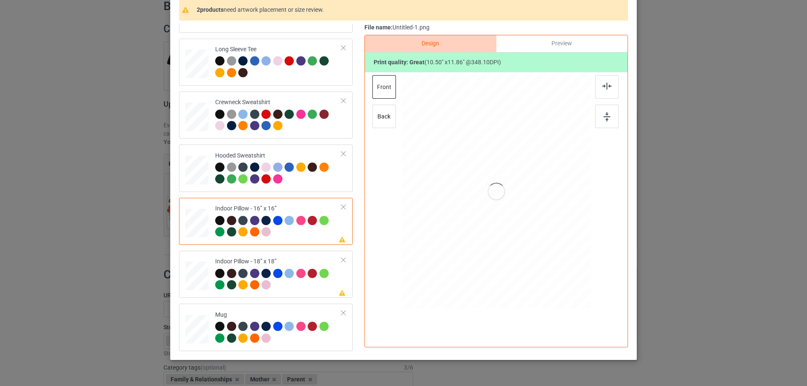
scroll to position [57, 0]
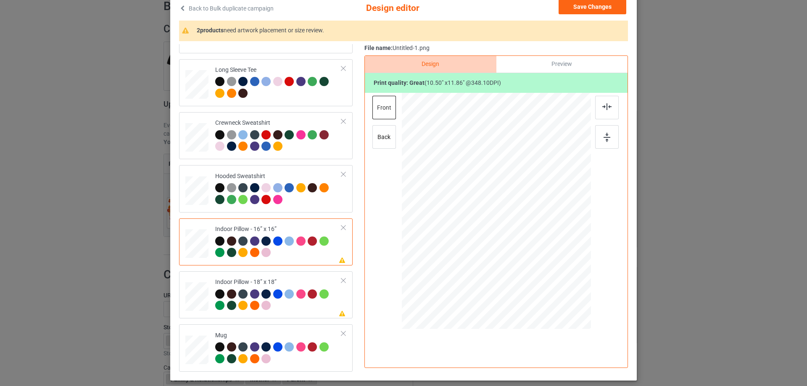
click at [551, 66] on div "Preview" at bounding box center [561, 64] width 131 height 17
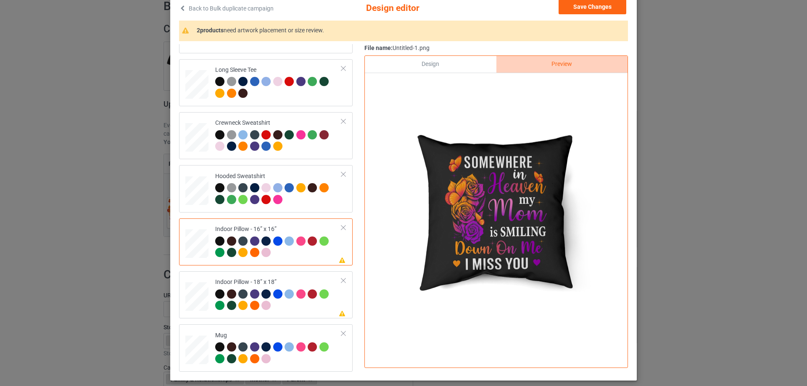
click at [444, 60] on div "Design" at bounding box center [430, 64] width 131 height 17
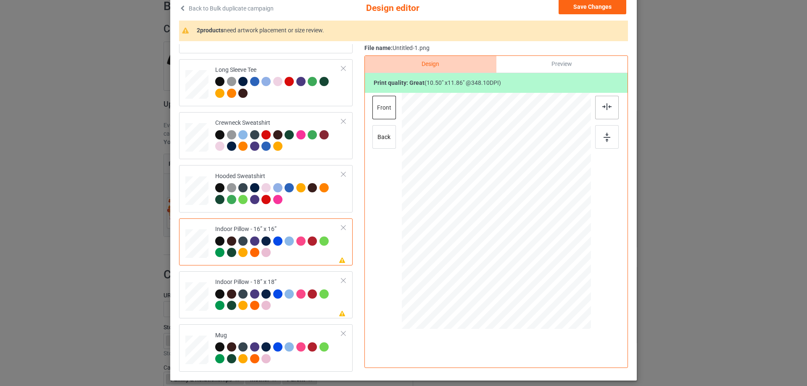
click at [597, 113] on div at bounding box center [607, 108] width 24 height 24
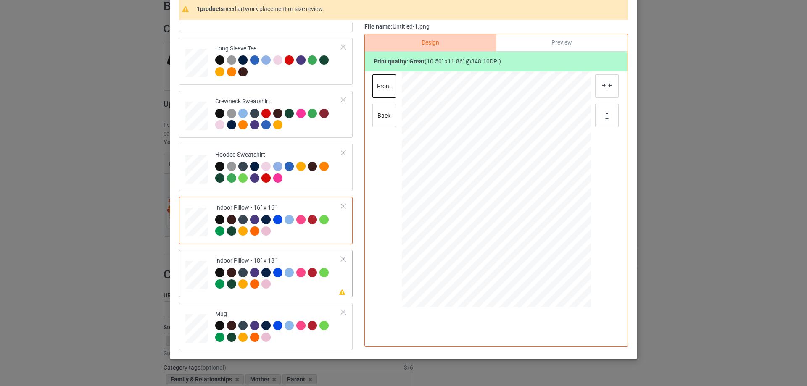
scroll to position [99, 0]
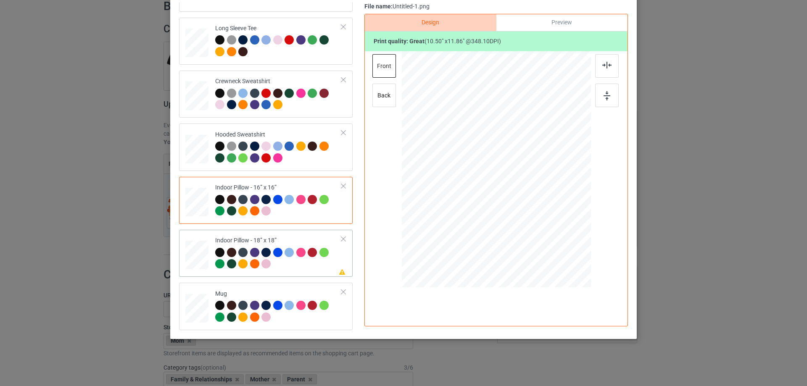
click at [259, 232] on div "Please review artwork placement Indoor Pillow - 18” x 18”" at bounding box center [266, 253] width 174 height 47
click at [607, 71] on div at bounding box center [607, 66] width 24 height 24
click at [247, 297] on div "Mug" at bounding box center [278, 306] width 126 height 32
click at [573, 23] on div "Preview" at bounding box center [561, 22] width 131 height 17
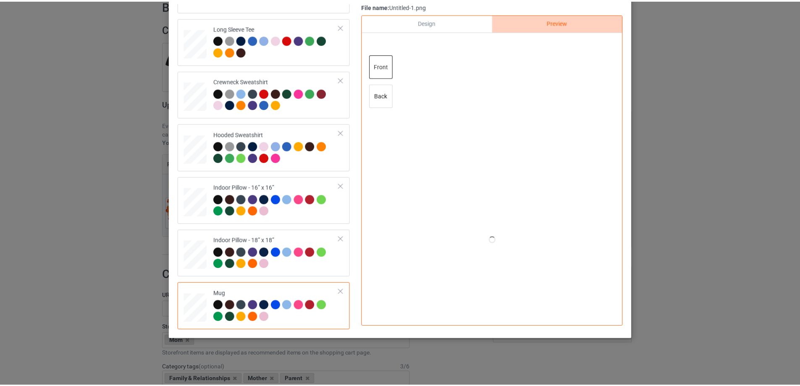
scroll to position [57, 0]
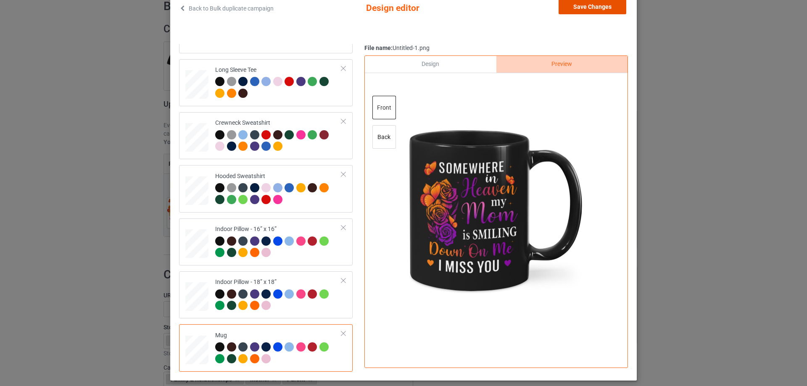
click at [595, 6] on button "Save Changes" at bounding box center [592, 6] width 68 height 15
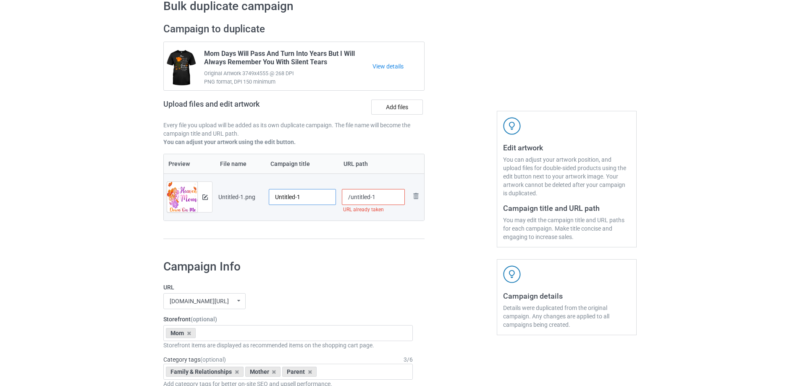
click at [313, 203] on input "Untitled-1" at bounding box center [302, 197] width 67 height 16
paste input "Somewhere In Heaven My Mom Is Smiling Down On Me"
type input "Somewhere In Heaven My Mom Is Smiling Down On Me"
click at [326, 226] on div "Preview File name Campaign title URL path Preview and edit artwork Untitled-1.p…" at bounding box center [293, 197] width 261 height 86
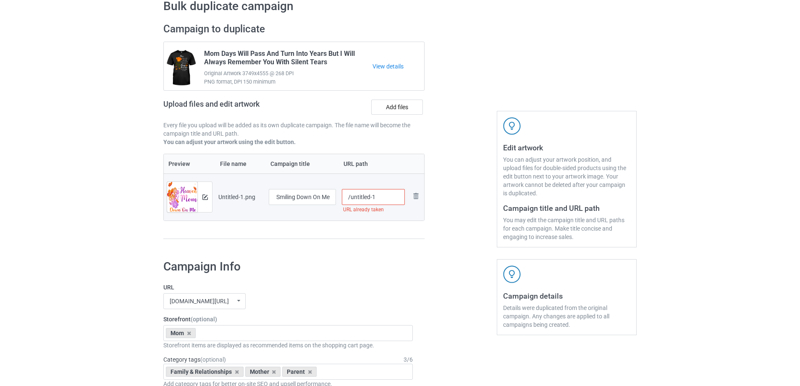
scroll to position [0, 0]
drag, startPoint x: 352, startPoint y: 198, endPoint x: 419, endPoint y: 193, distance: 66.5
click at [419, 193] on tr "Preview and edit artwork Untitled-1.png Somewhere In Heaven My Mom Is Smiling D…" at bounding box center [294, 197] width 260 height 47
drag, startPoint x: 364, startPoint y: 198, endPoint x: 369, endPoint y: 198, distance: 5.0
click at [369, 198] on input "/msih2" at bounding box center [373, 197] width 63 height 16
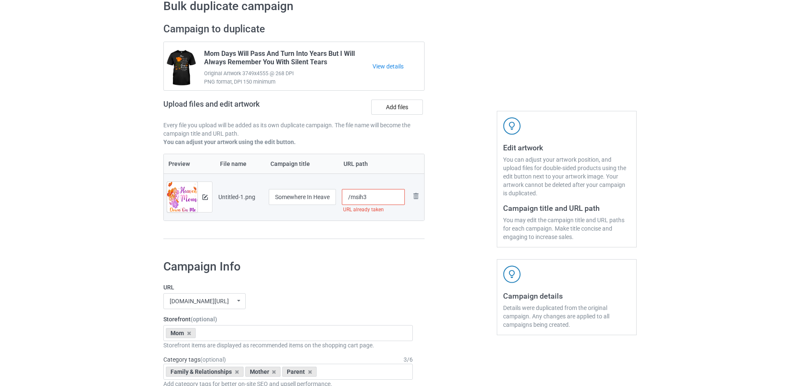
click at [373, 199] on input "/msih3" at bounding box center [373, 197] width 63 height 16
drag, startPoint x: 363, startPoint y: 199, endPoint x: 369, endPoint y: 199, distance: 6.7
click at [369, 199] on input "/msih5" at bounding box center [373, 197] width 63 height 16
drag, startPoint x: 363, startPoint y: 197, endPoint x: 371, endPoint y: 197, distance: 8.0
click at [371, 197] on input "/msih6" at bounding box center [373, 197] width 63 height 16
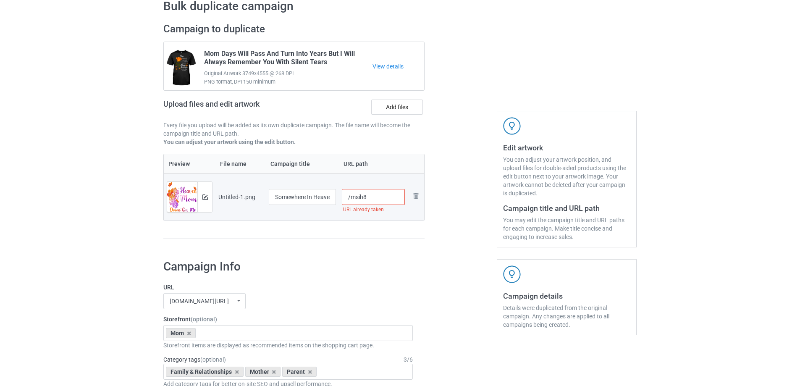
drag, startPoint x: 364, startPoint y: 197, endPoint x: 376, endPoint y: 198, distance: 11.4
click at [376, 198] on input "/msih8" at bounding box center [373, 197] width 63 height 16
type input "/msih8"
click at [365, 231] on div "Preview File name Campaign title URL path Preview and edit artwork Untitled-1.p…" at bounding box center [293, 197] width 261 height 86
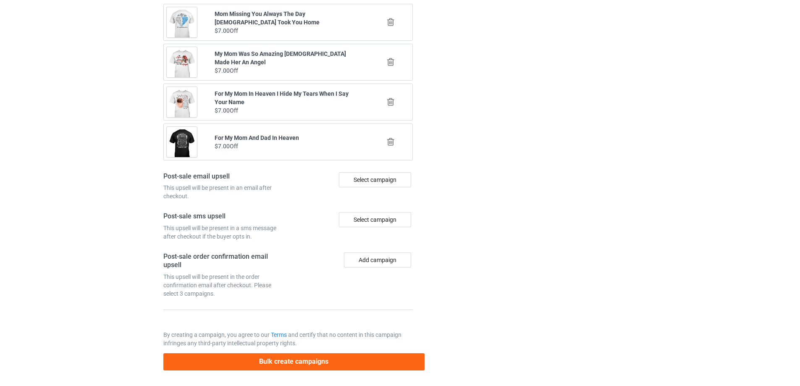
scroll to position [978, 0]
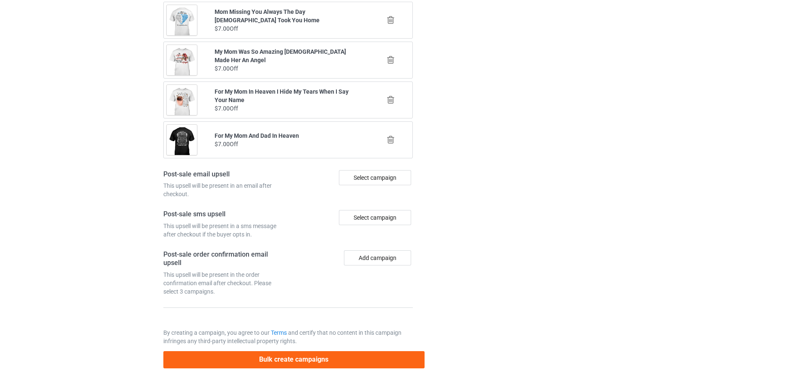
click at [337, 350] on div "Bulk create campaigns" at bounding box center [293, 356] width 261 height 23
click at [336, 355] on button "Bulk create campaigns" at bounding box center [293, 359] width 261 height 17
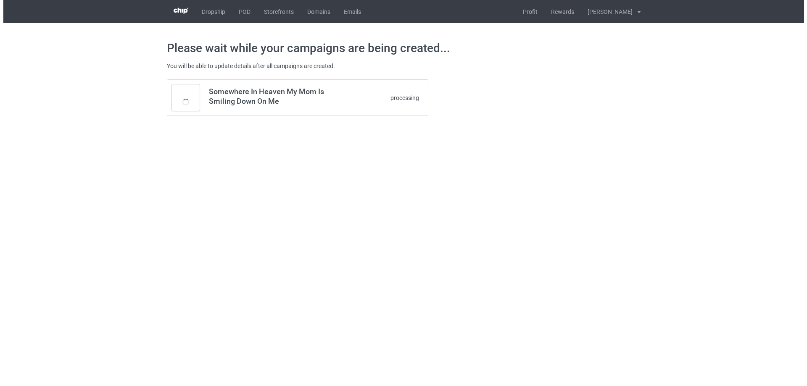
scroll to position [0, 0]
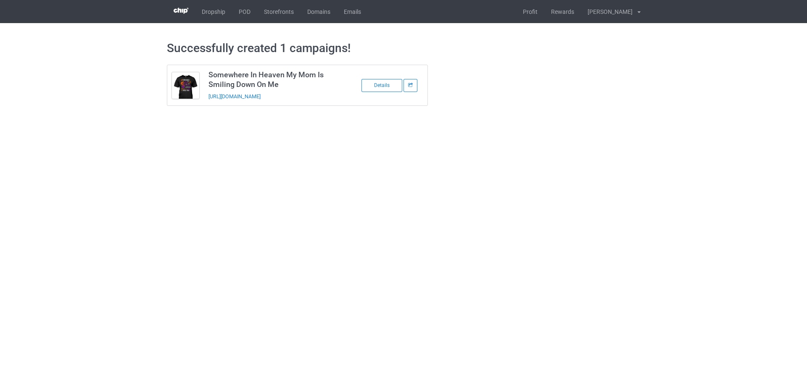
drag, startPoint x: 229, startPoint y: 11, endPoint x: 247, endPoint y: 47, distance: 40.6
drag, startPoint x: 327, startPoint y: 103, endPoint x: 207, endPoint y: 101, distance: 120.2
click at [207, 101] on td "Somewhere In Heaven My Mom Is Smiling Down On Me https://www.sendinglovetoheave…" at bounding box center [275, 85] width 142 height 40
copy link "https://www.sendinglovetoheaven.com/msih8"
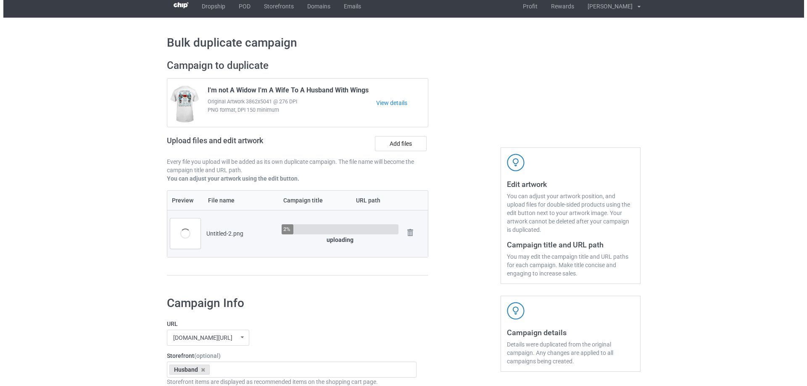
scroll to position [42, 0]
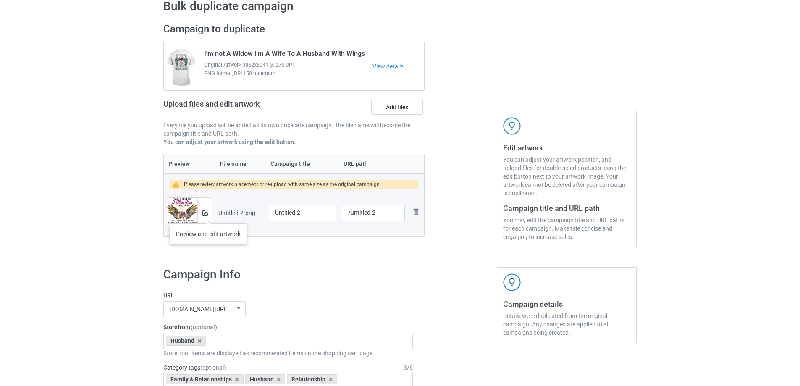
click at [208, 215] on div at bounding box center [204, 213] width 15 height 30
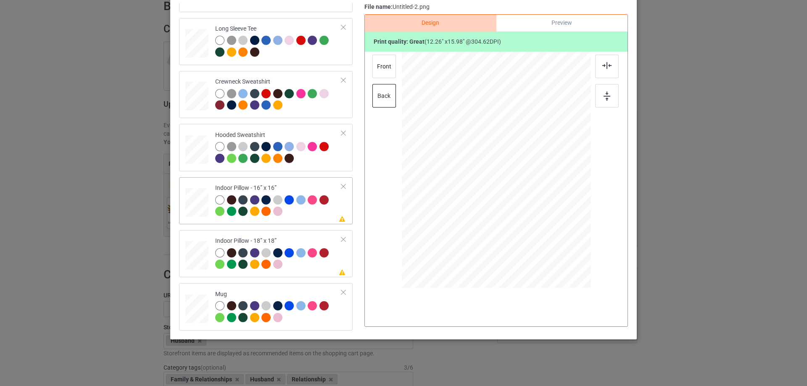
scroll to position [99, 0]
click at [195, 209] on div at bounding box center [196, 202] width 23 height 23
drag, startPoint x: 549, startPoint y: 243, endPoint x: 544, endPoint y: 233, distance: 11.5
click at [544, 233] on div at bounding box center [545, 234] width 7 height 7
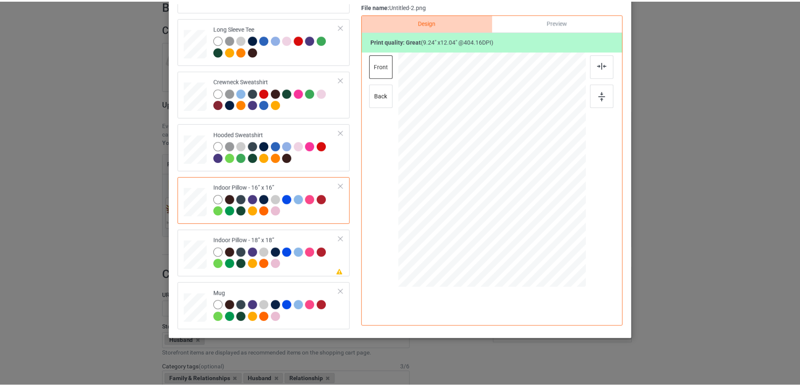
scroll to position [57, 0]
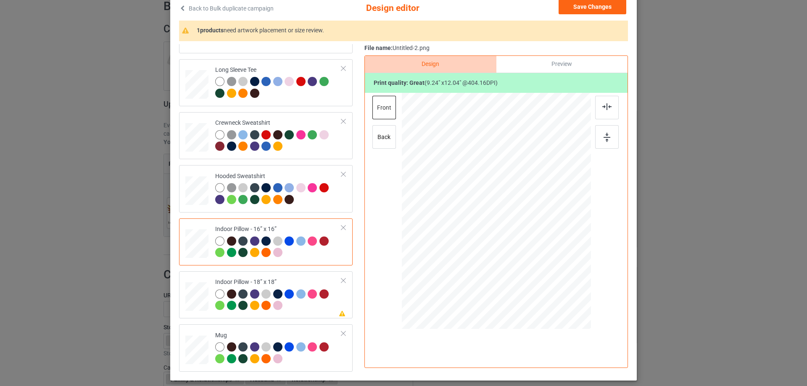
click at [581, 67] on div "Preview" at bounding box center [561, 64] width 131 height 17
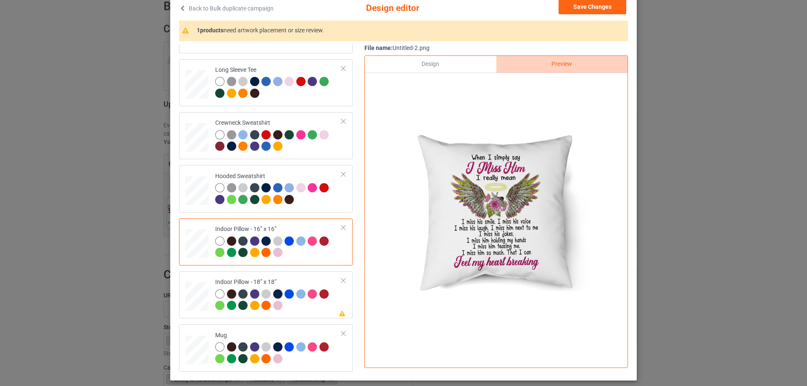
click at [439, 60] on div "Design" at bounding box center [430, 64] width 131 height 17
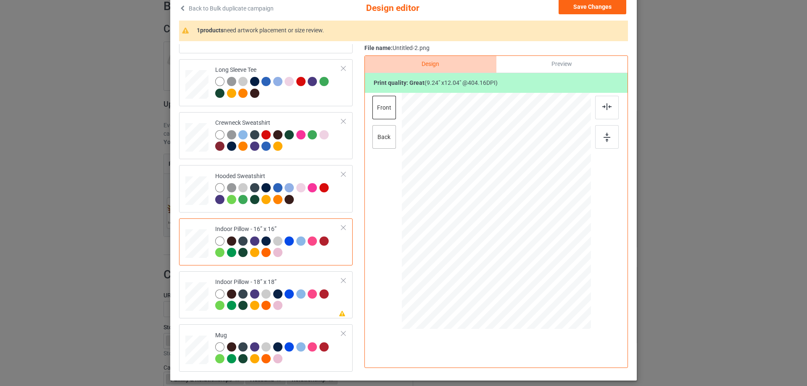
click at [383, 145] on div "back" at bounding box center [384, 137] width 24 height 24
drag, startPoint x: 550, startPoint y: 286, endPoint x: 544, endPoint y: 277, distance: 11.0
click at [544, 277] on div at bounding box center [545, 276] width 7 height 7
drag, startPoint x: 245, startPoint y: 279, endPoint x: 378, endPoint y: 275, distance: 133.2
click at [245, 279] on div "Indoor Pillow - 18” x 18”" at bounding box center [278, 294] width 126 height 32
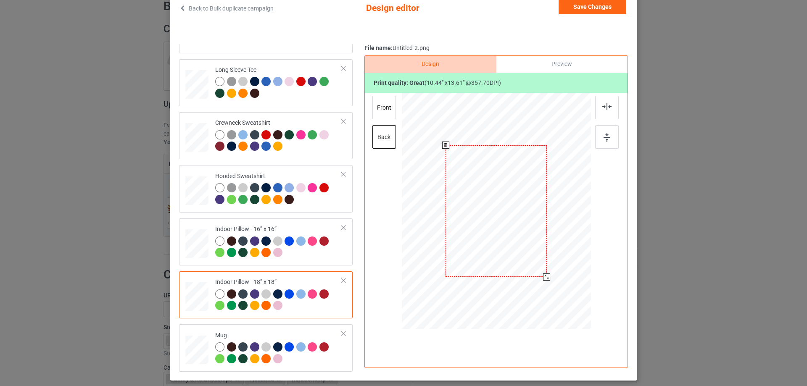
drag, startPoint x: 550, startPoint y: 284, endPoint x: 545, endPoint y: 276, distance: 10.0
click at [545, 276] on div at bounding box center [546, 276] width 7 height 7
click at [388, 115] on div "front" at bounding box center [384, 108] width 24 height 24
click at [545, 279] on div at bounding box center [546, 277] width 7 height 7
click at [255, 328] on td "Mug" at bounding box center [278, 348] width 136 height 40
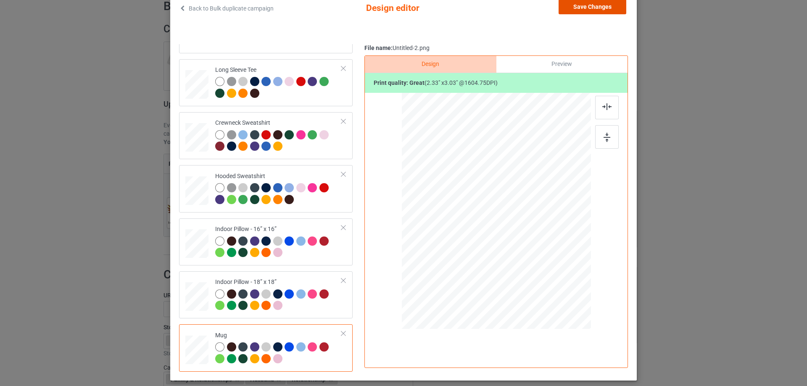
click at [593, 4] on button "Save Changes" at bounding box center [592, 6] width 68 height 15
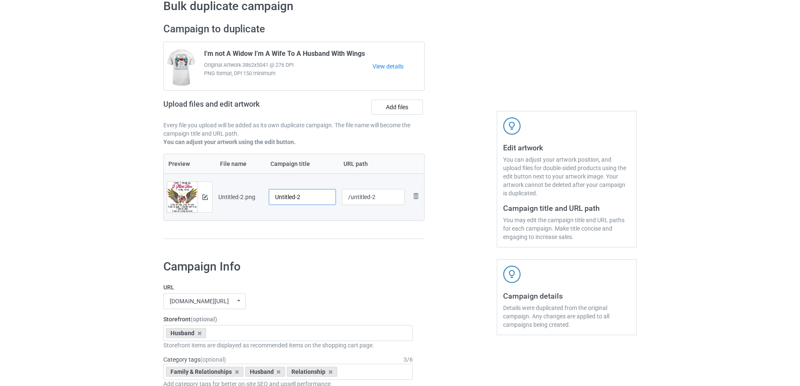
click at [291, 197] on input "Untitled-2" at bounding box center [302, 197] width 67 height 16
paste input "When I Simply Say I Miss Him"
type input "When I Simply Say I Miss Him"
click at [320, 224] on div "Preview File name Campaign title URL path Preview and edit artwork Untitled-2.p…" at bounding box center [293, 197] width 261 height 86
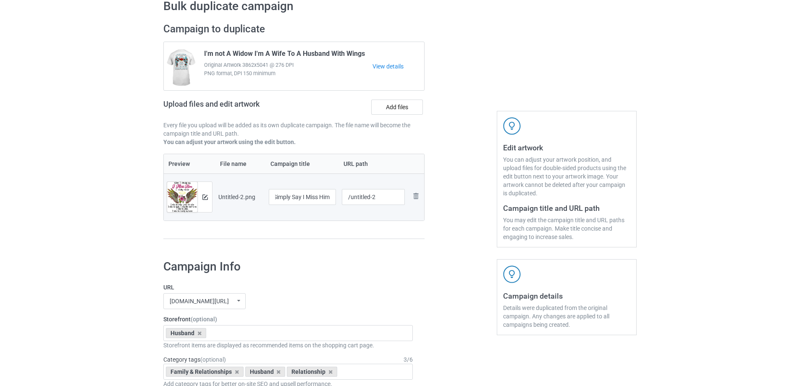
scroll to position [0, 0]
drag, startPoint x: 351, startPoint y: 198, endPoint x: 413, endPoint y: 199, distance: 61.8
click at [413, 199] on tr "Preview and edit artwork Untitled-2.png When I Simply Say I Miss Him /untitled-…" at bounding box center [294, 197] width 260 height 47
drag, startPoint x: 363, startPoint y: 198, endPoint x: 371, endPoint y: 199, distance: 8.4
click at [371, 199] on input "/hwis2" at bounding box center [373, 197] width 63 height 16
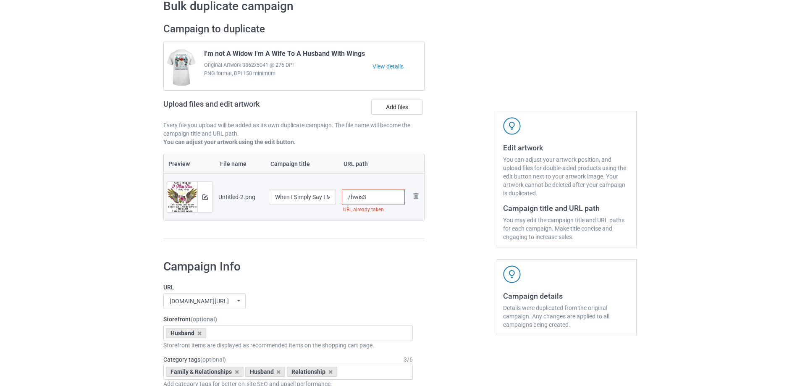
drag, startPoint x: 363, startPoint y: 198, endPoint x: 367, endPoint y: 198, distance: 4.2
click at [367, 198] on input "/hwis3" at bounding box center [373, 197] width 63 height 16
drag, startPoint x: 360, startPoint y: 201, endPoint x: 366, endPoint y: 201, distance: 5.9
click at [366, 201] on input "/hwis8" at bounding box center [373, 197] width 63 height 16
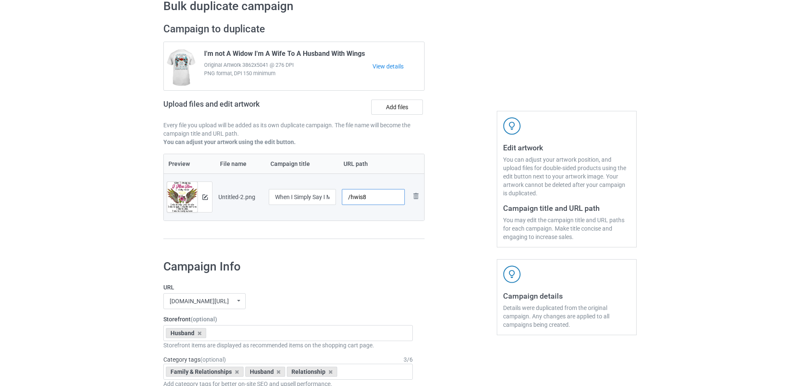
drag, startPoint x: 363, startPoint y: 198, endPoint x: 372, endPoint y: 199, distance: 8.9
click at [372, 199] on input "/hwis8" at bounding box center [373, 197] width 63 height 16
drag, startPoint x: 363, startPoint y: 200, endPoint x: 368, endPoint y: 200, distance: 5.5
click at [368, 200] on input "/hwis6" at bounding box center [373, 197] width 63 height 16
drag, startPoint x: 363, startPoint y: 199, endPoint x: 375, endPoint y: 198, distance: 11.4
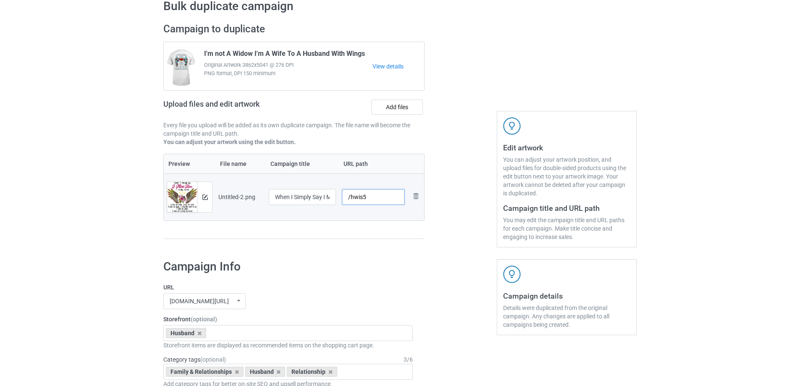
click at [374, 198] on input "/hwis5" at bounding box center [373, 197] width 63 height 16
drag, startPoint x: 363, startPoint y: 200, endPoint x: 375, endPoint y: 200, distance: 12.6
click at [375, 200] on input "/hwis3" at bounding box center [373, 197] width 63 height 16
type input "/hwis5"
click at [387, 231] on div "Preview File name Campaign title URL path Preview and edit artwork Untitled-2.p…" at bounding box center [293, 197] width 261 height 86
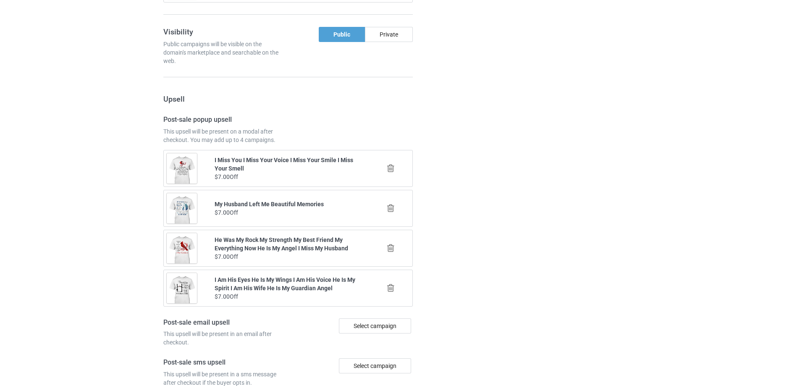
scroll to position [978, 0]
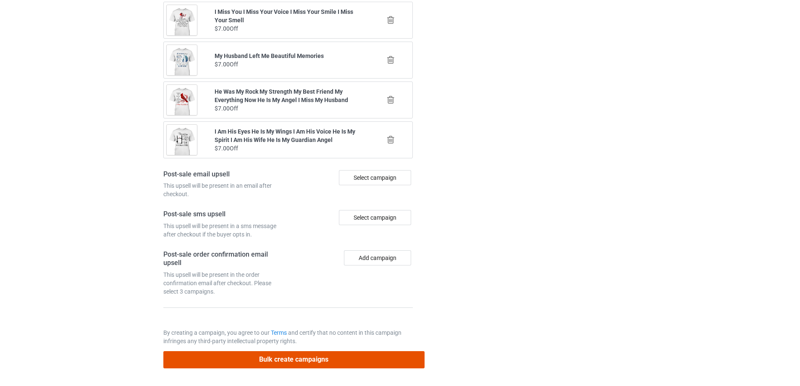
click at [309, 366] on button "Bulk create campaigns" at bounding box center [293, 359] width 261 height 17
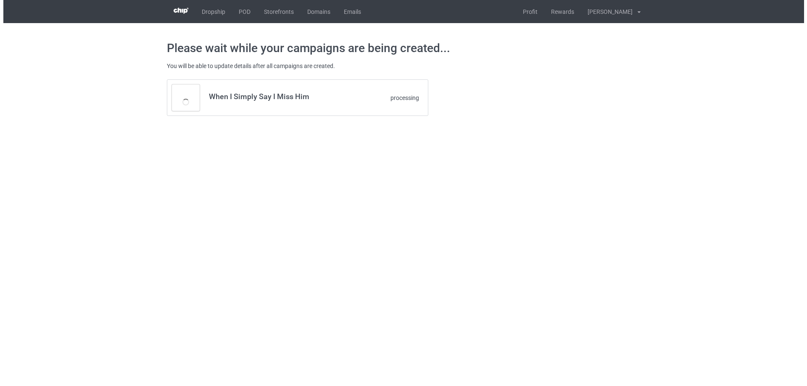
scroll to position [0, 0]
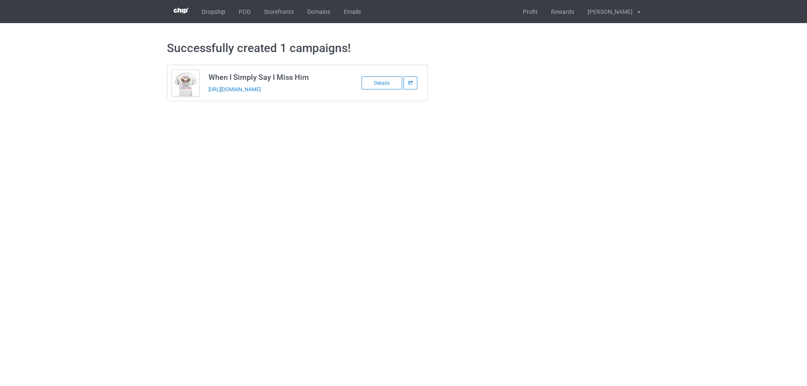
drag, startPoint x: 330, startPoint y: 91, endPoint x: 208, endPoint y: 99, distance: 122.5
click at [208, 99] on td "When I Simply Say I Miss Him https://www.sendinglovetoheaven.com/hwis5" at bounding box center [275, 83] width 142 height 36
copy link "https://www.sendinglovetoheaven.com/hwis5"
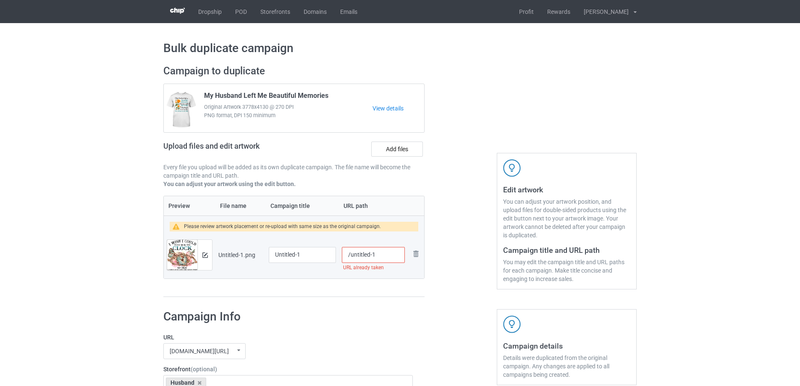
click at [211, 254] on div at bounding box center [204, 255] width 15 height 30
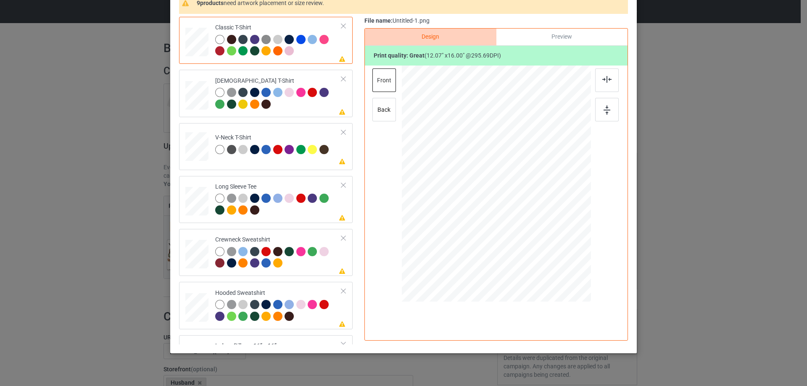
scroll to position [42, 0]
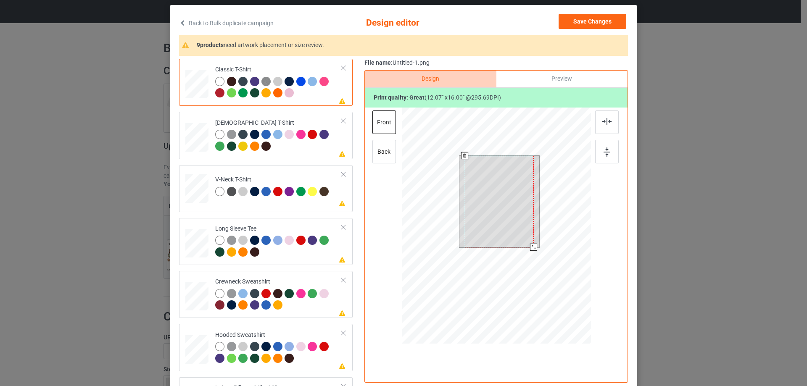
click at [507, 209] on div at bounding box center [499, 202] width 69 height 92
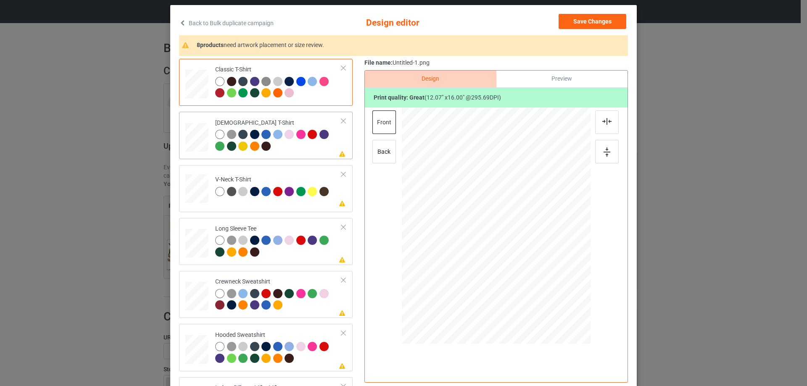
click at [304, 155] on td "Please review artwork placement [DEMOGRAPHIC_DATA] T-Shirt" at bounding box center [278, 135] width 136 height 40
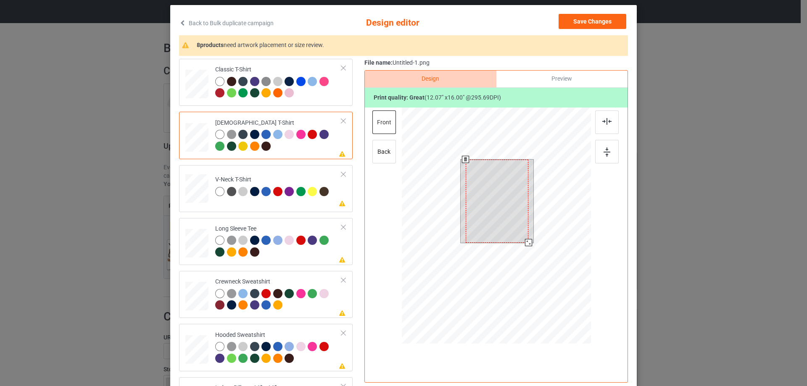
click at [494, 194] on div at bounding box center [496, 201] width 63 height 83
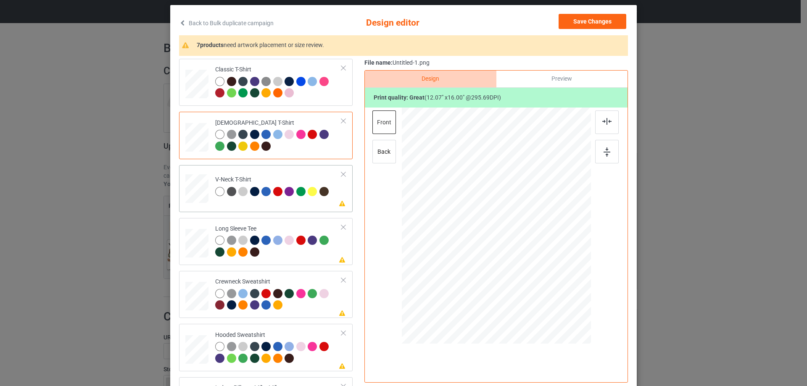
click at [308, 200] on td "Please review artwork placement V-Neck T-Shirt" at bounding box center [278, 186] width 136 height 37
click at [310, 258] on div at bounding box center [278, 247] width 126 height 23
click at [494, 218] on div at bounding box center [501, 206] width 61 height 81
click at [298, 308] on div at bounding box center [278, 300] width 126 height 23
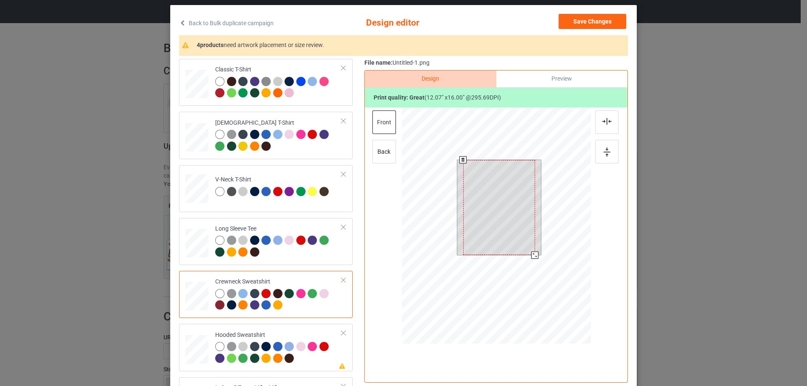
click at [484, 233] on div at bounding box center [499, 207] width 72 height 95
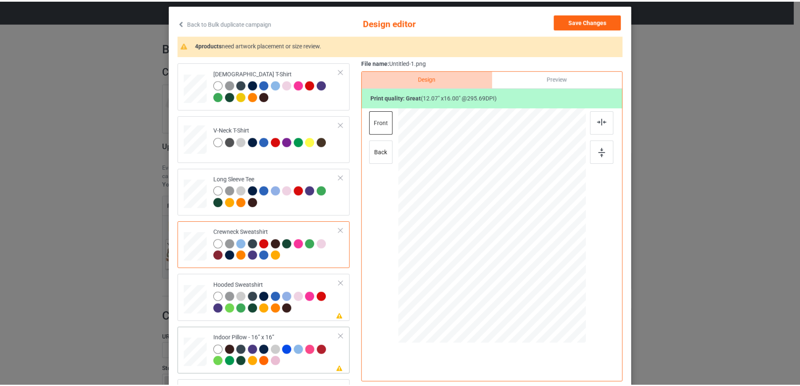
scroll to position [144, 0]
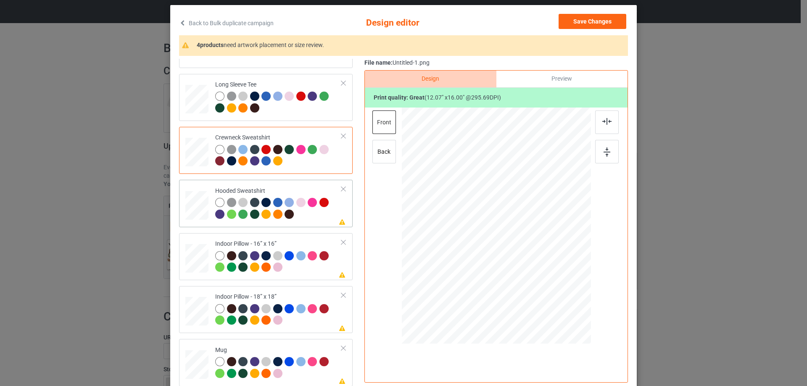
click at [299, 221] on div at bounding box center [278, 209] width 126 height 23
click at [505, 219] on div at bounding box center [498, 205] width 58 height 78
click at [293, 278] on div "Please review artwork placement Indoor Pillow - 16” x 16”" at bounding box center [266, 256] width 174 height 47
drag, startPoint x: 552, startPoint y: 302, endPoint x: 547, endPoint y: 292, distance: 11.5
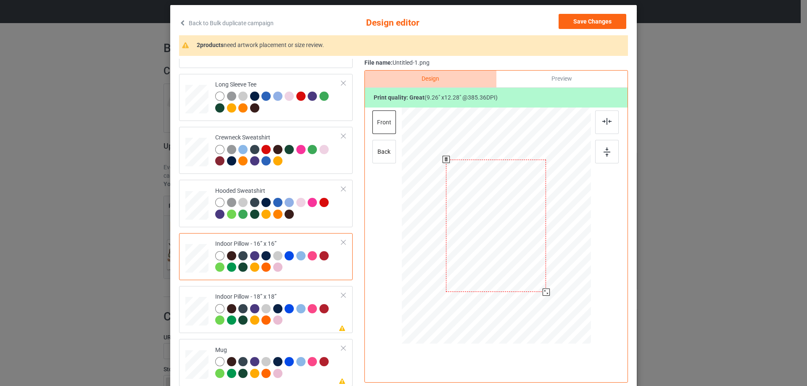
click at [547, 292] on div at bounding box center [496, 225] width 189 height 189
click at [575, 80] on div "Preview" at bounding box center [561, 79] width 131 height 17
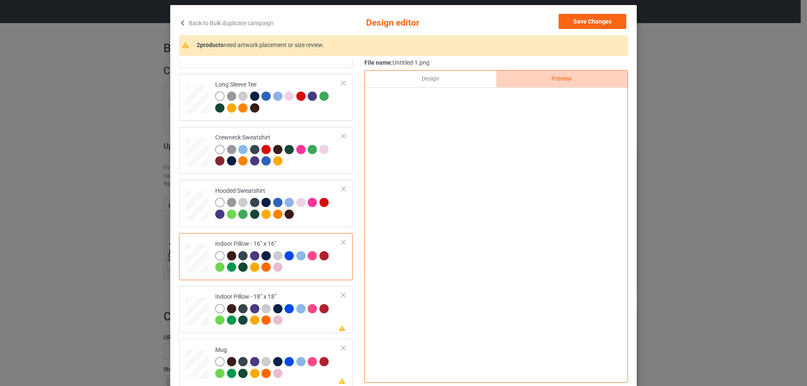
click at [460, 80] on div "Design" at bounding box center [430, 79] width 131 height 17
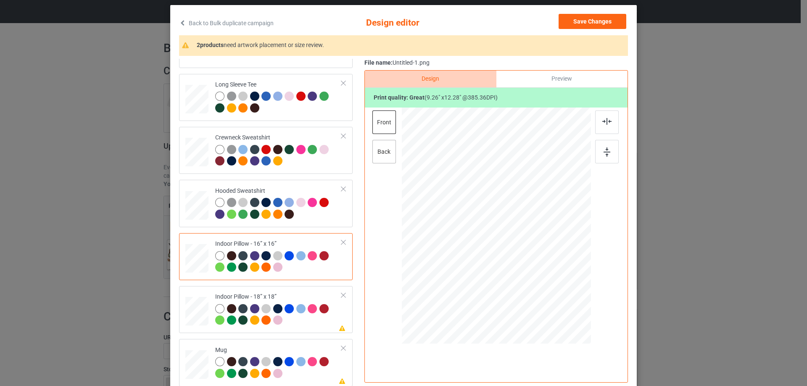
click at [387, 155] on div "back" at bounding box center [384, 152] width 24 height 24
click at [543, 293] on div at bounding box center [546, 292] width 7 height 7
click at [261, 295] on div "Indoor Pillow - 18” x 18”" at bounding box center [278, 309] width 126 height 32
drag, startPoint x: 550, startPoint y: 300, endPoint x: 545, endPoint y: 292, distance: 9.4
click at [545, 292] on div at bounding box center [546, 293] width 7 height 7
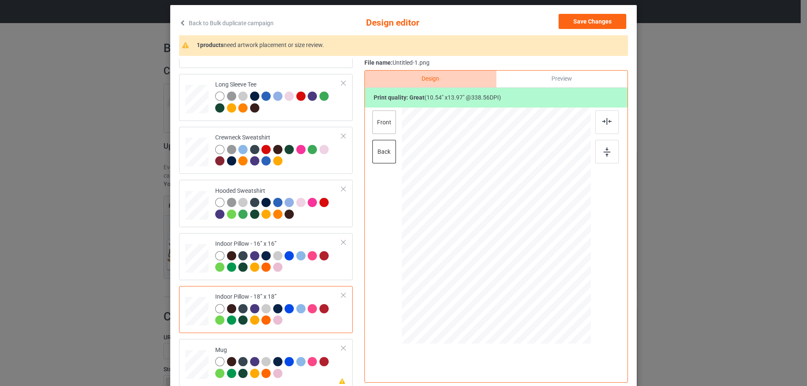
click at [373, 121] on div "front" at bounding box center [384, 122] width 24 height 24
drag, startPoint x: 552, startPoint y: 301, endPoint x: 549, endPoint y: 293, distance: 9.0
click at [549, 293] on div at bounding box center [496, 225] width 189 height 188
click at [250, 347] on div "Mug" at bounding box center [278, 362] width 126 height 32
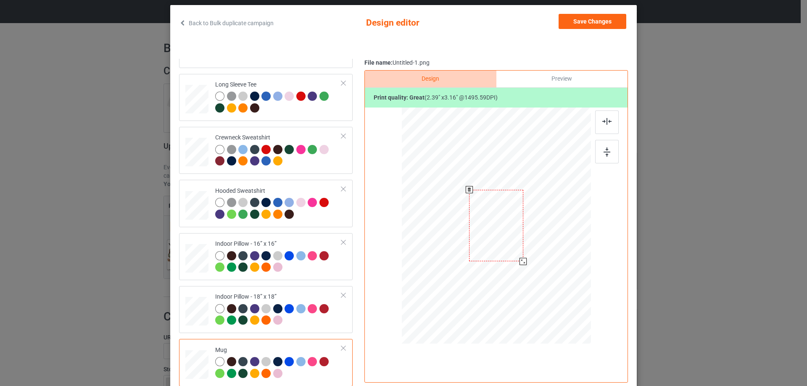
drag, startPoint x: 547, startPoint y: 299, endPoint x: 525, endPoint y: 255, distance: 49.2
click at [525, 255] on div at bounding box center [496, 225] width 189 height 79
click at [554, 247] on div at bounding box center [548, 225] width 54 height 71
click at [603, 158] on div at bounding box center [607, 152] width 24 height 24
click at [600, 17] on button "Save Changes" at bounding box center [592, 21] width 68 height 15
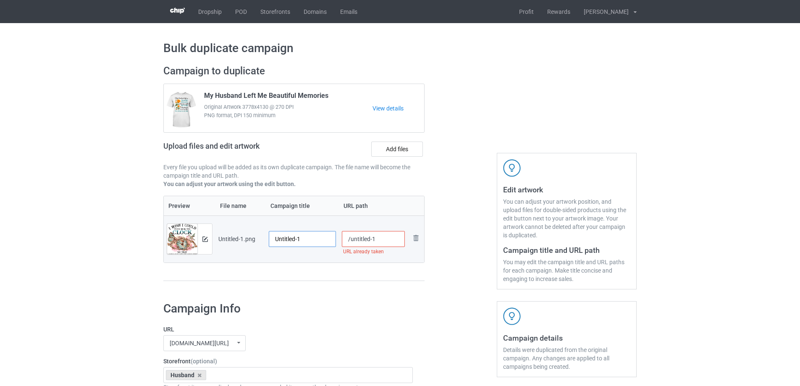
click at [312, 241] on input "Untitled-1" at bounding box center [302, 239] width 67 height 16
paste input "I Wish I Could Turn Back The Clock So That I Could Hug You One More Time I Miss…"
type input "I Wish I Could Turn Back The Clock So That I Could Hug You One More Time I Miss…"
click at [350, 268] on div "Preview File name Campaign title URL path Preview and edit artwork Untitled-1.p…" at bounding box center [293, 239] width 261 height 86
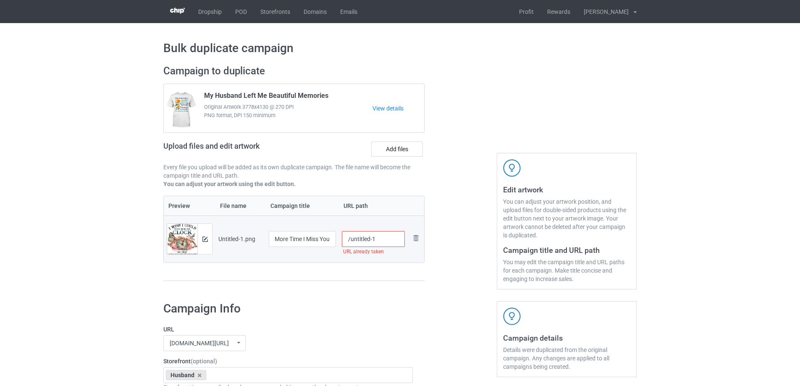
scroll to position [0, 0]
drag, startPoint x: 350, startPoint y: 244, endPoint x: 387, endPoint y: 240, distance: 36.3
click at [387, 240] on input "/untitled-1" at bounding box center [373, 239] width 63 height 16
type input "/hiwi15"
click at [449, 286] on div at bounding box center [461, 177] width 60 height 237
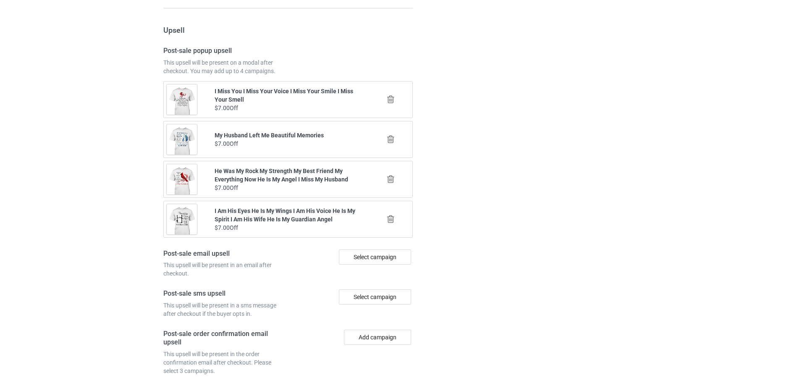
scroll to position [978, 0]
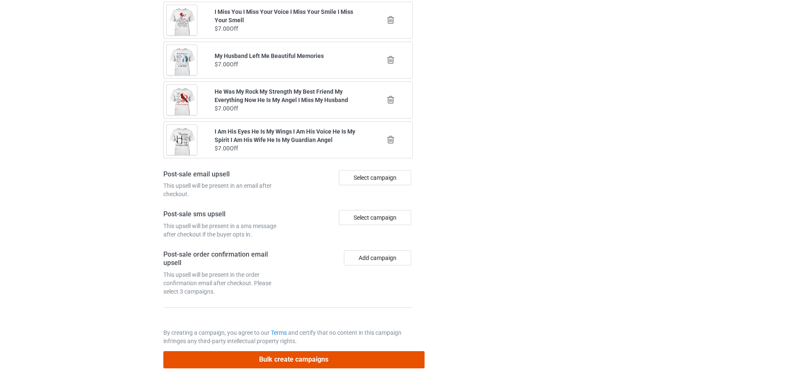
click at [352, 363] on button "Bulk create campaigns" at bounding box center [293, 359] width 261 height 17
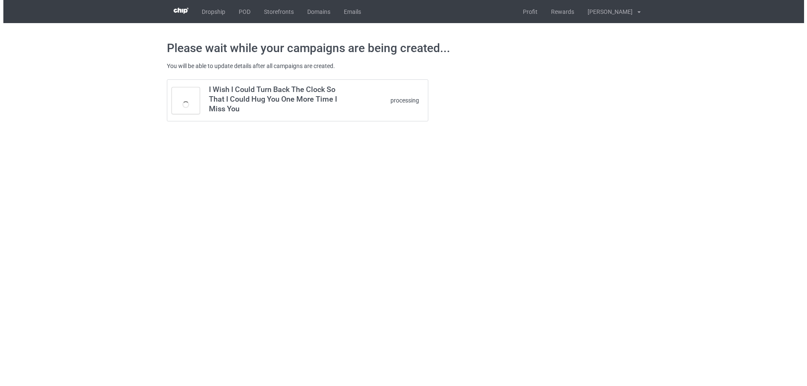
scroll to position [0, 0]
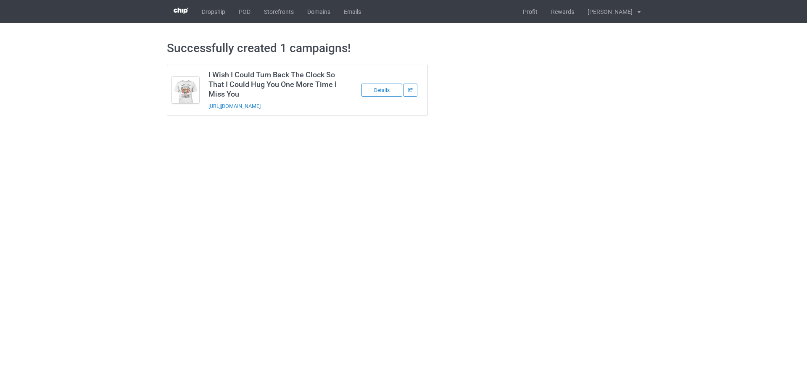
drag, startPoint x: 327, startPoint y: 108, endPoint x: 207, endPoint y: 115, distance: 120.8
click at [207, 115] on td "I Wish I Could Turn Back The Clock So That I Could Hug You One More Time I Miss…" at bounding box center [275, 90] width 142 height 50
copy link "[URL][DOMAIN_NAME]"
